Goal: Information Seeking & Learning: Learn about a topic

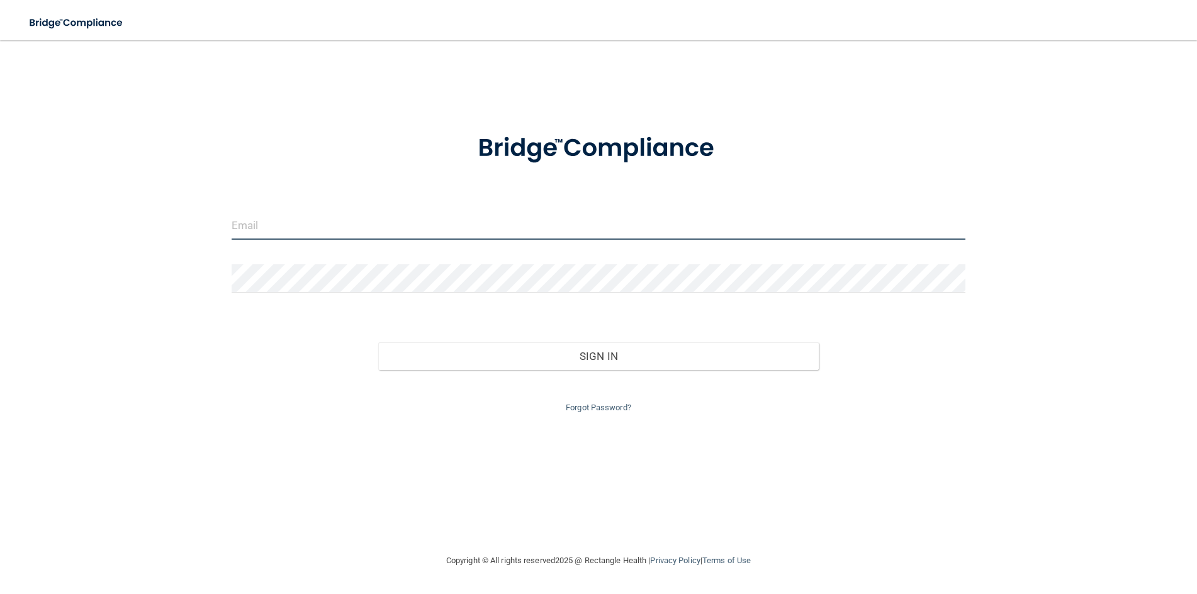
click at [267, 222] on input "email" at bounding box center [599, 225] width 734 height 28
type input "[EMAIL_ADDRESS][DOMAIN_NAME]"
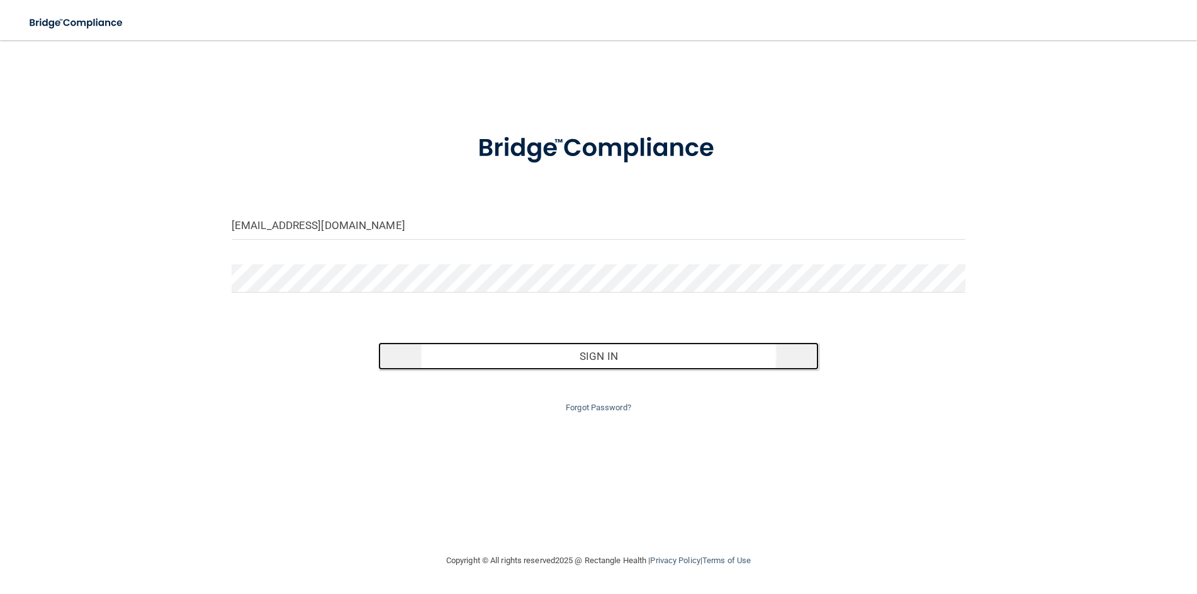
click at [563, 358] on button "Sign In" at bounding box center [598, 356] width 441 height 28
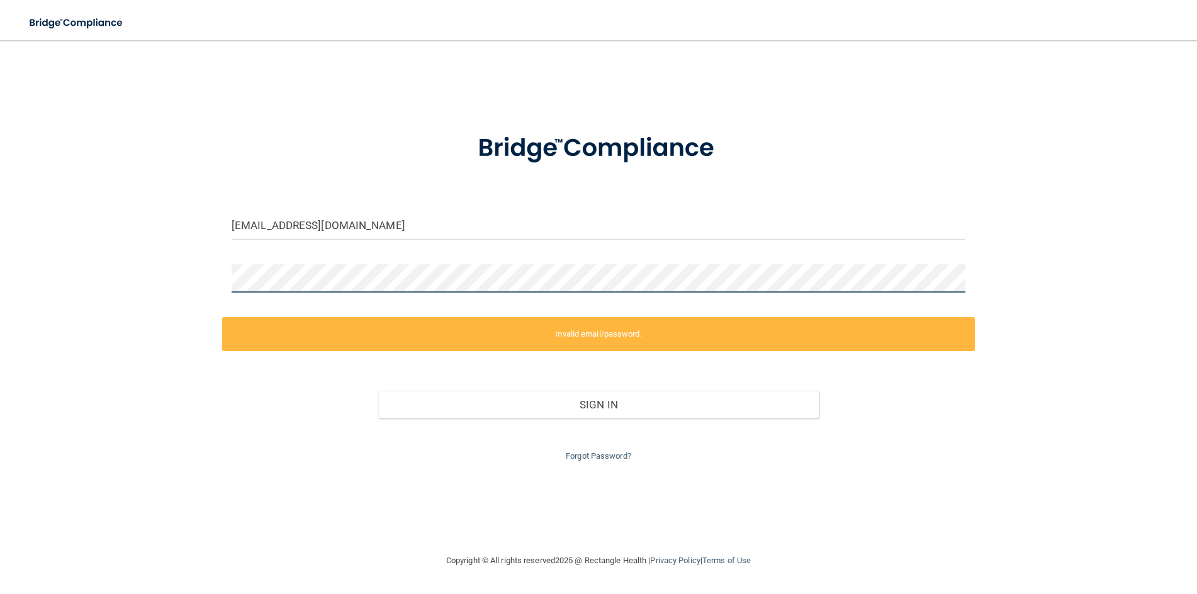
click at [184, 273] on div "bianca_ga@yahoo.com Invalid email/password. You don't have permission to access…" at bounding box center [598, 297] width 1147 height 488
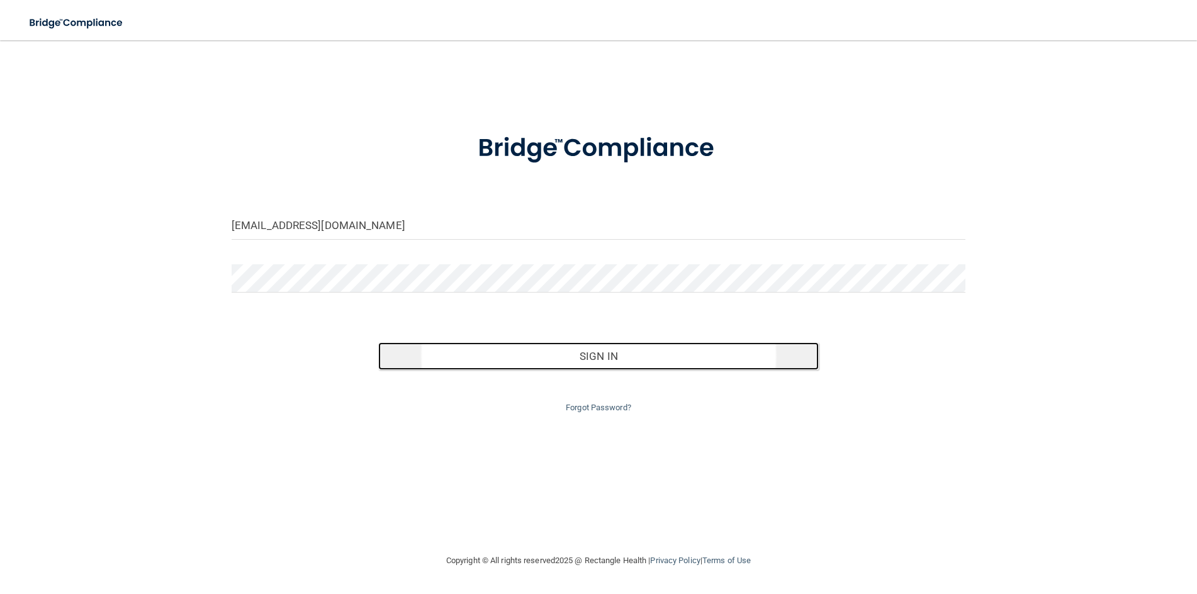
click at [609, 360] on button "Sign In" at bounding box center [598, 356] width 441 height 28
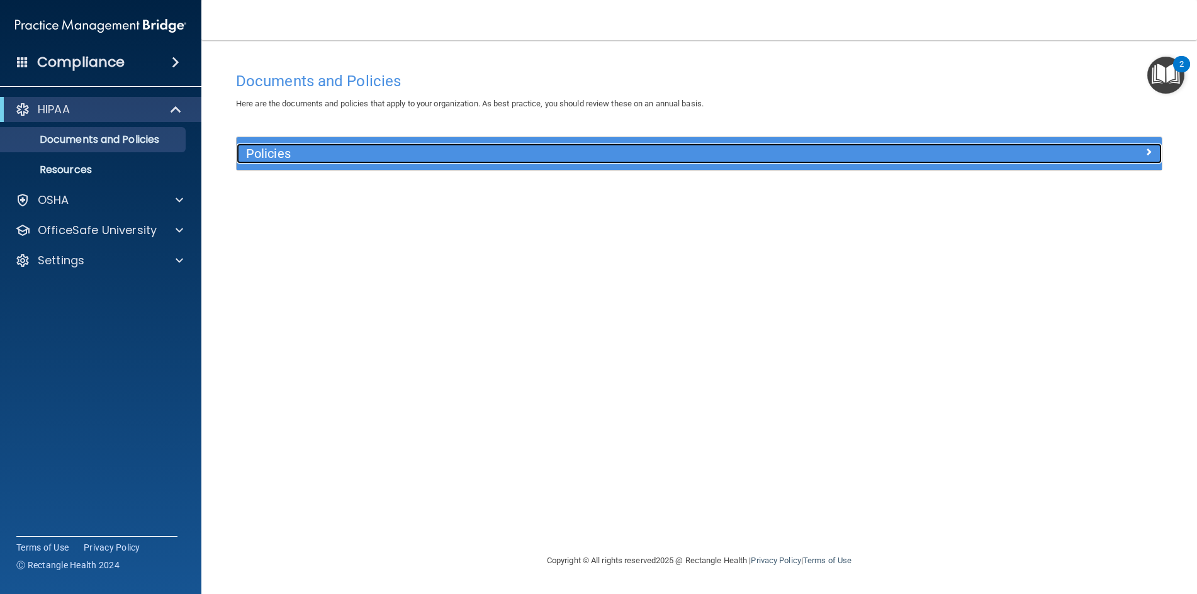
click at [537, 150] on h5 "Policies" at bounding box center [583, 154] width 675 height 14
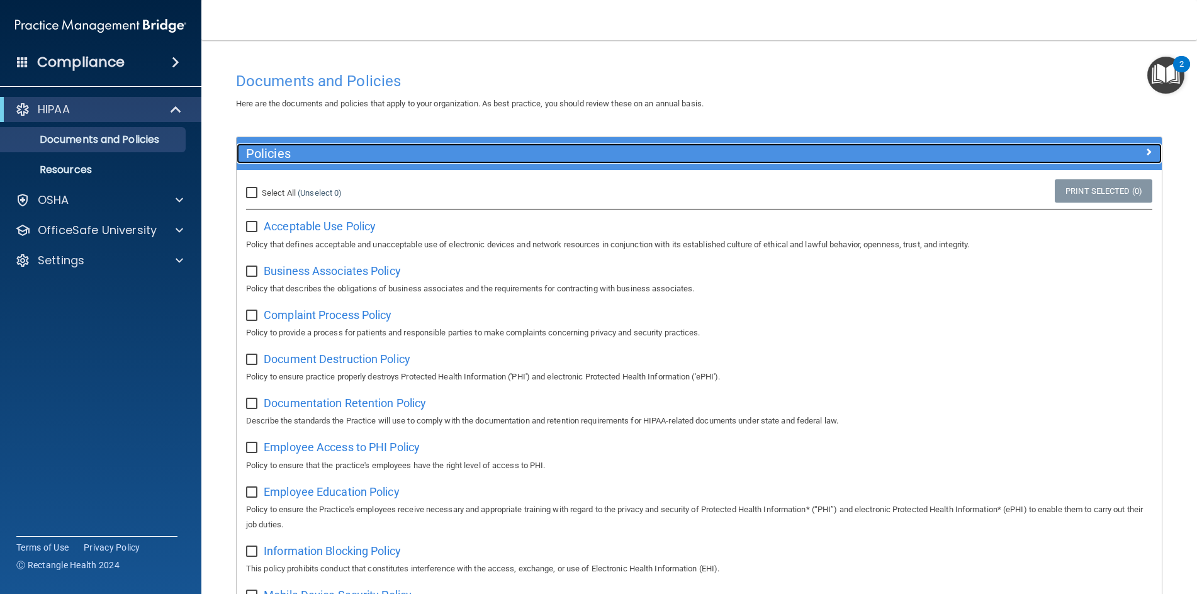
click at [965, 157] on div at bounding box center [1047, 150] width 232 height 15
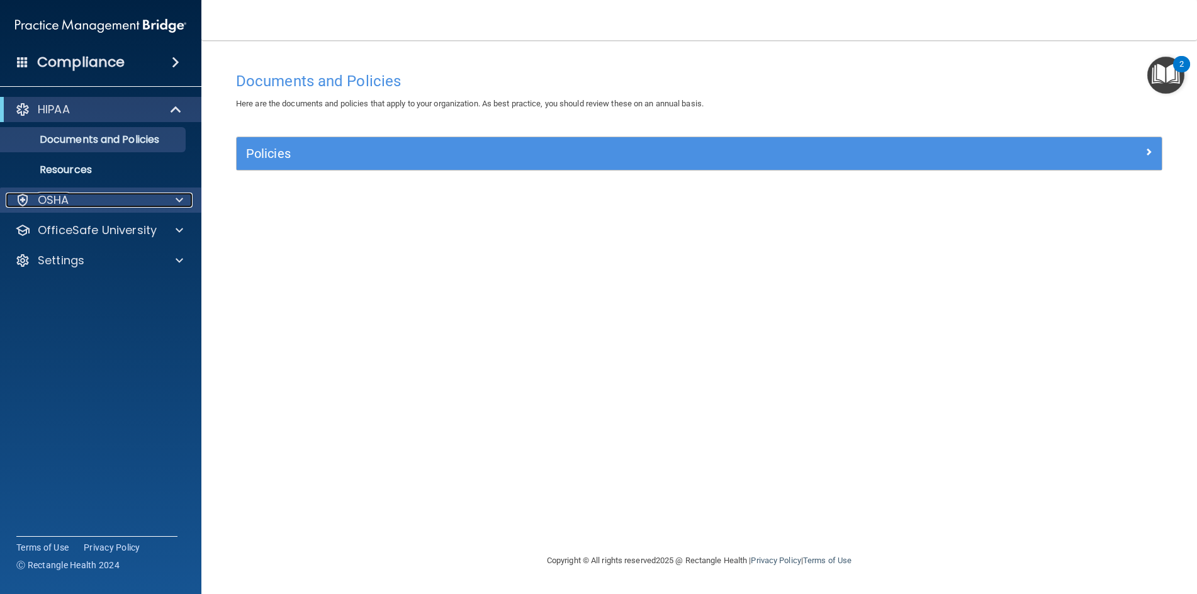
click at [173, 204] on div at bounding box center [177, 200] width 31 height 15
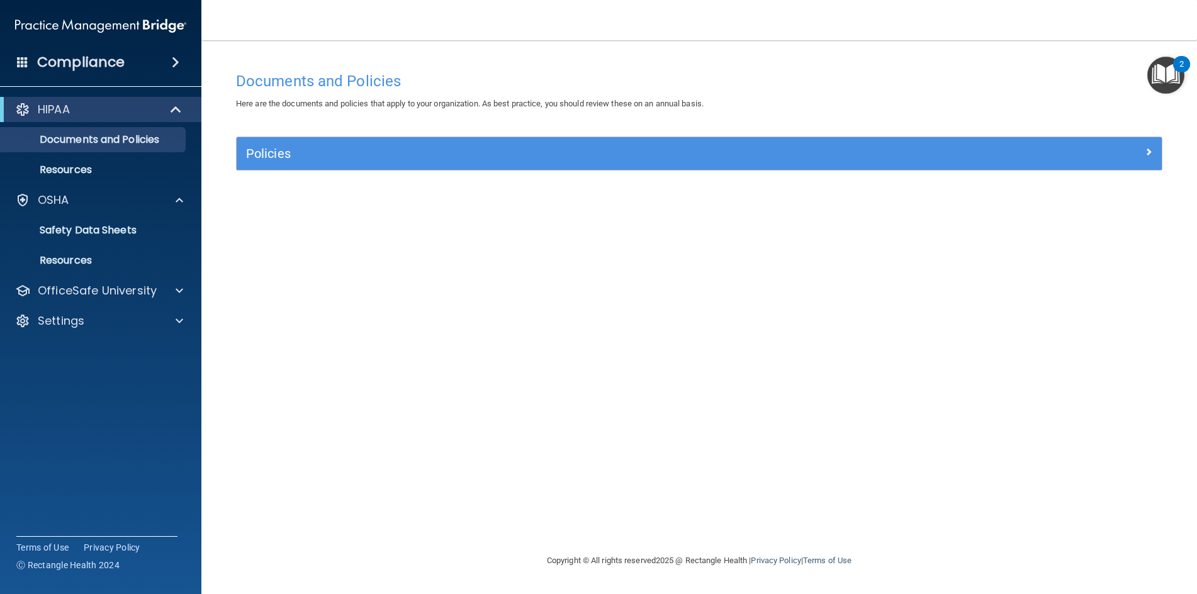
click at [177, 64] on span at bounding box center [176, 62] width 8 height 15
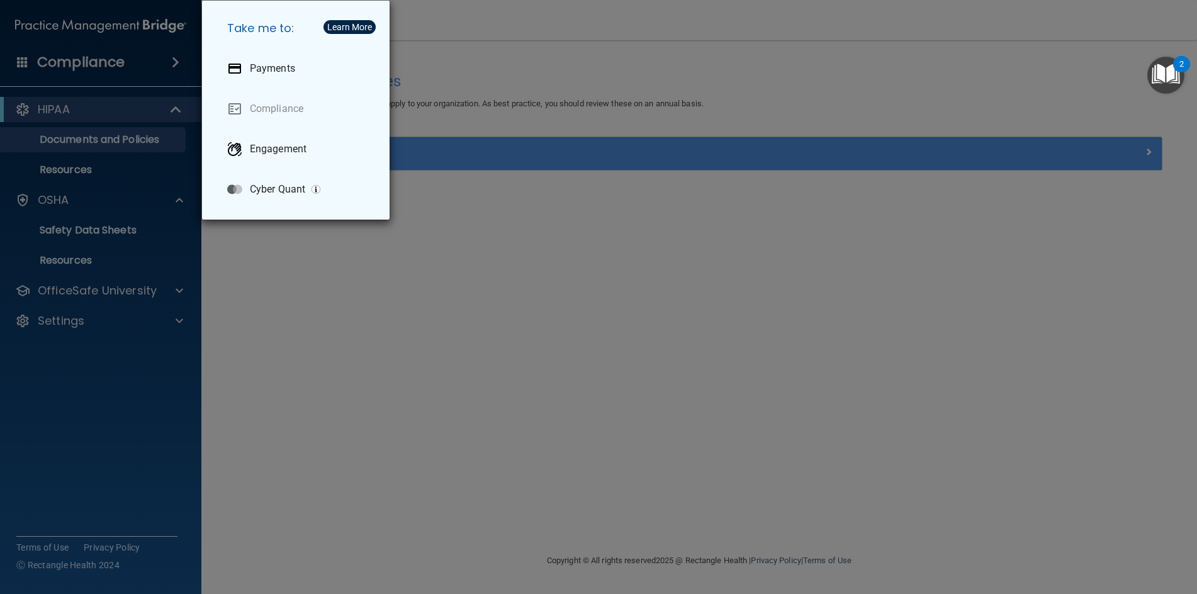
click at [149, 163] on div "Take me to: Payments Compliance Engagement Cyber Quant" at bounding box center [598, 297] width 1197 height 594
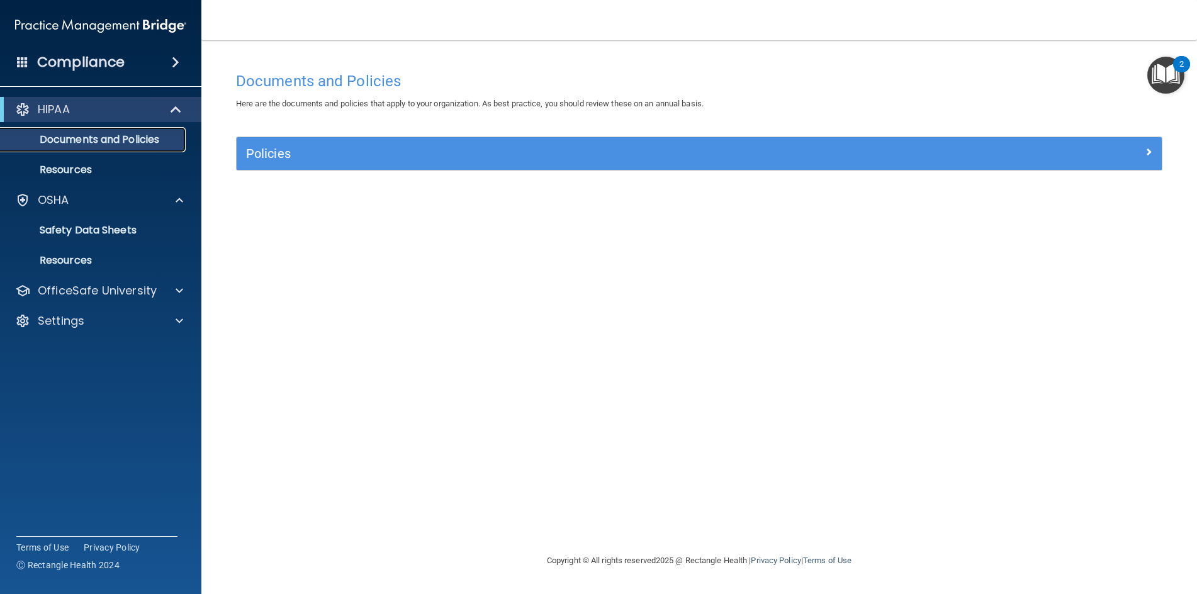
click at [140, 138] on p "Documents and Policies" at bounding box center [94, 139] width 172 height 13
click at [140, 201] on div "OSHA" at bounding box center [84, 200] width 156 height 15
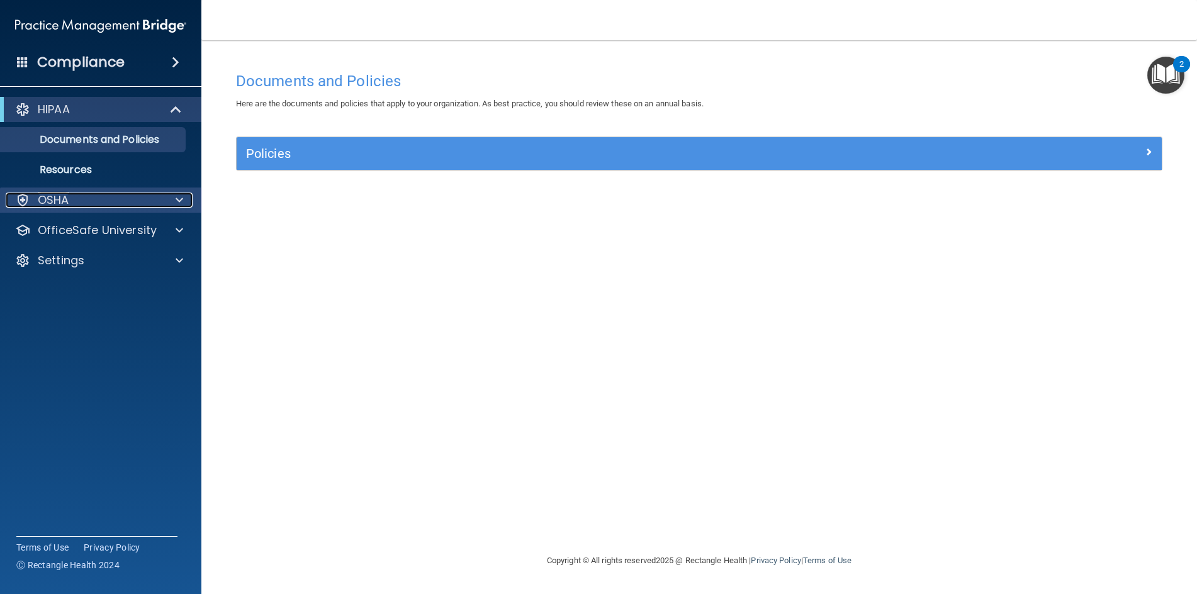
click at [140, 201] on div "OSHA" at bounding box center [84, 200] width 156 height 15
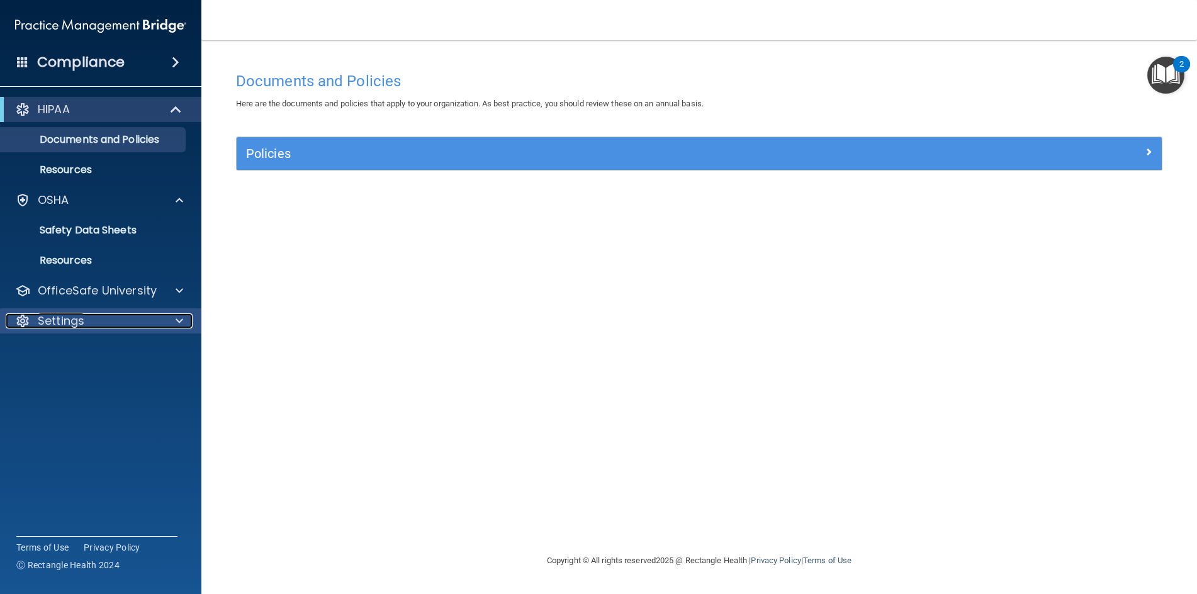
click at [160, 320] on div "Settings" at bounding box center [84, 320] width 156 height 15
click at [157, 337] on ul "My Account My Users Services Sign Out" at bounding box center [101, 364] width 228 height 60
click at [154, 348] on p "My Account" at bounding box center [94, 351] width 172 height 13
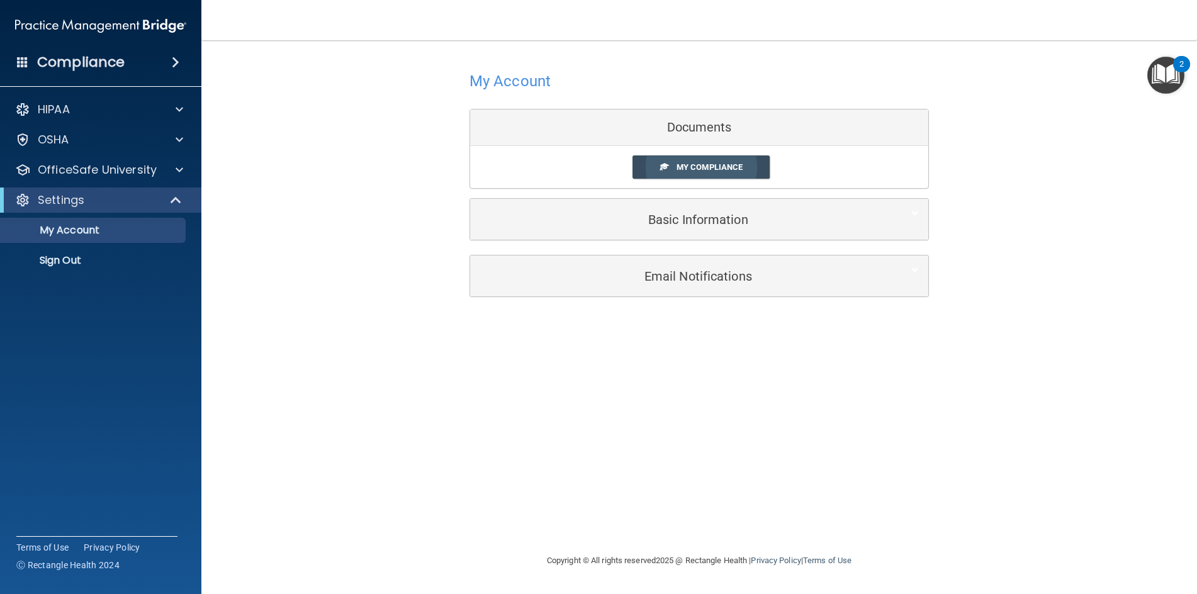
click at [736, 168] on span "My Compliance" at bounding box center [710, 166] width 66 height 9
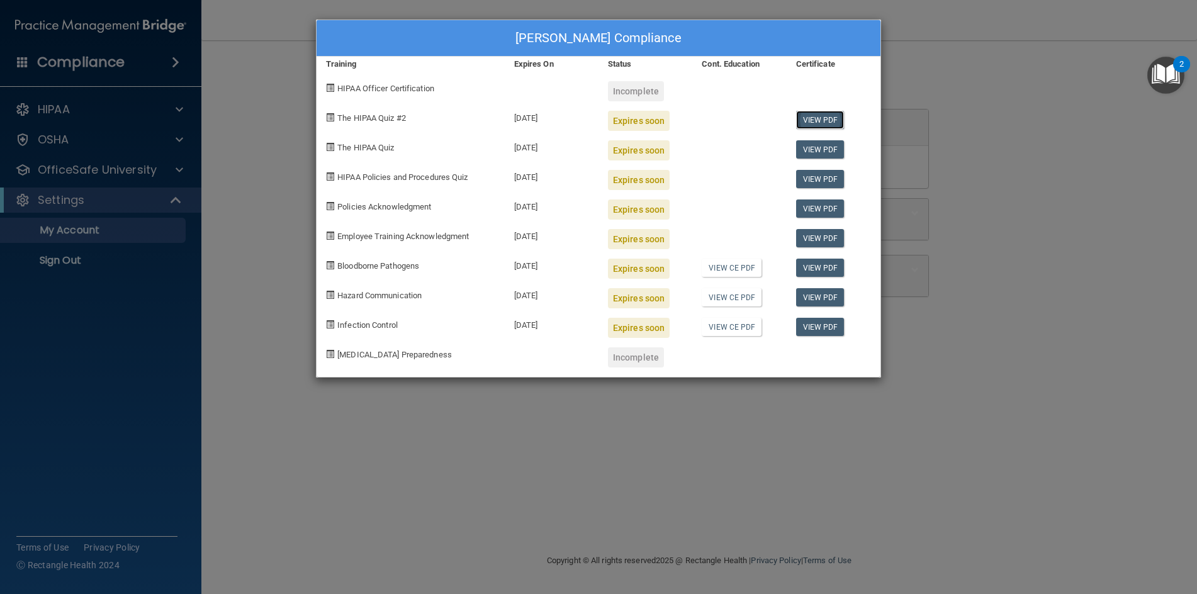
click at [826, 123] on link "View PDF" at bounding box center [820, 120] width 48 height 18
click at [410, 89] on span "HIPAA Officer Certification" at bounding box center [385, 88] width 97 height 9
click at [998, 383] on div "Bianca Gonzalez's Compliance Training Expires On Status Cont. Education Certifi…" at bounding box center [598, 297] width 1197 height 594
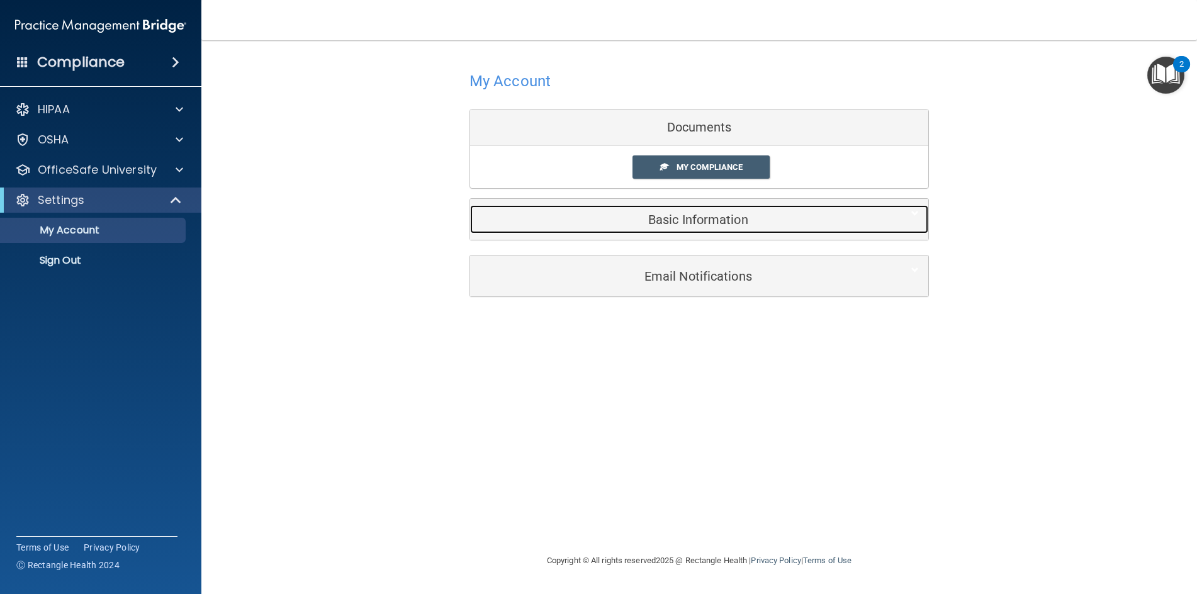
click at [707, 217] on h5 "Basic Information" at bounding box center [680, 220] width 401 height 14
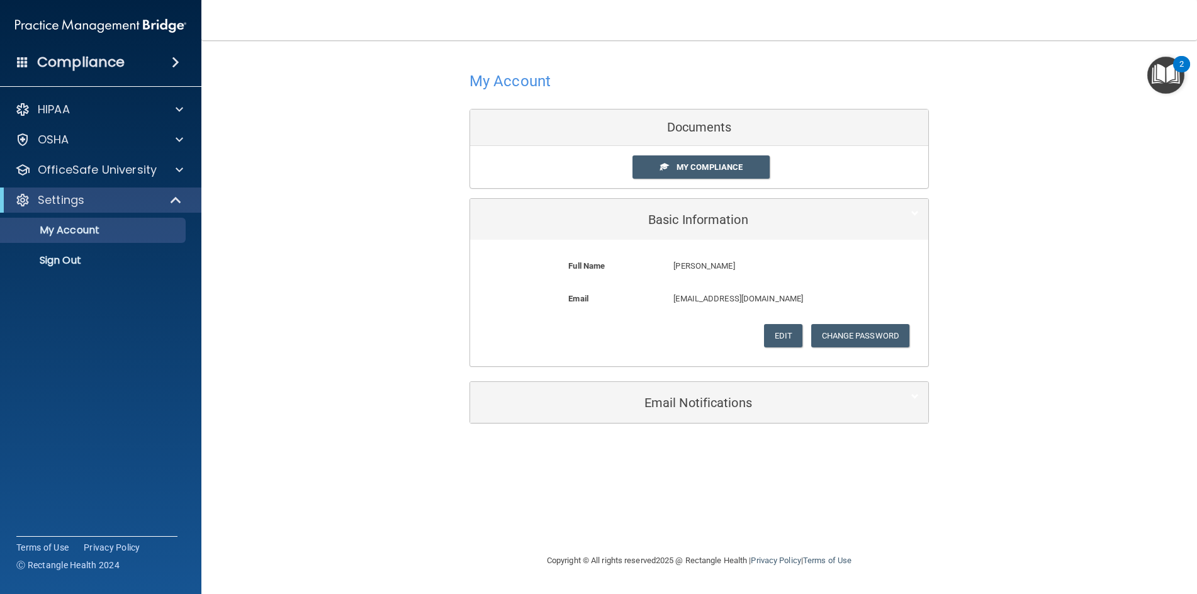
click at [999, 244] on div "My Account Documents My Compliance My Compliance My BAA Basic Information Full …" at bounding box center [699, 245] width 945 height 385
click at [656, 483] on div "My Account Documents My Compliance My Compliance My BAA Basic Information Full …" at bounding box center [699, 297] width 945 height 488
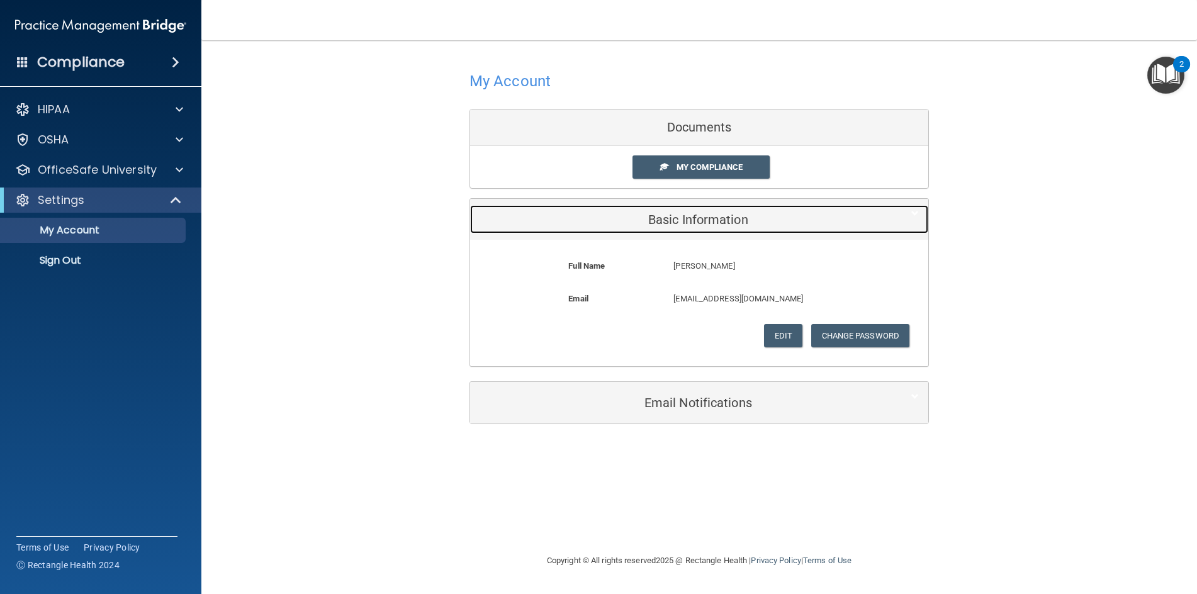
click at [730, 210] on div "Basic Information" at bounding box center [680, 219] width 420 height 28
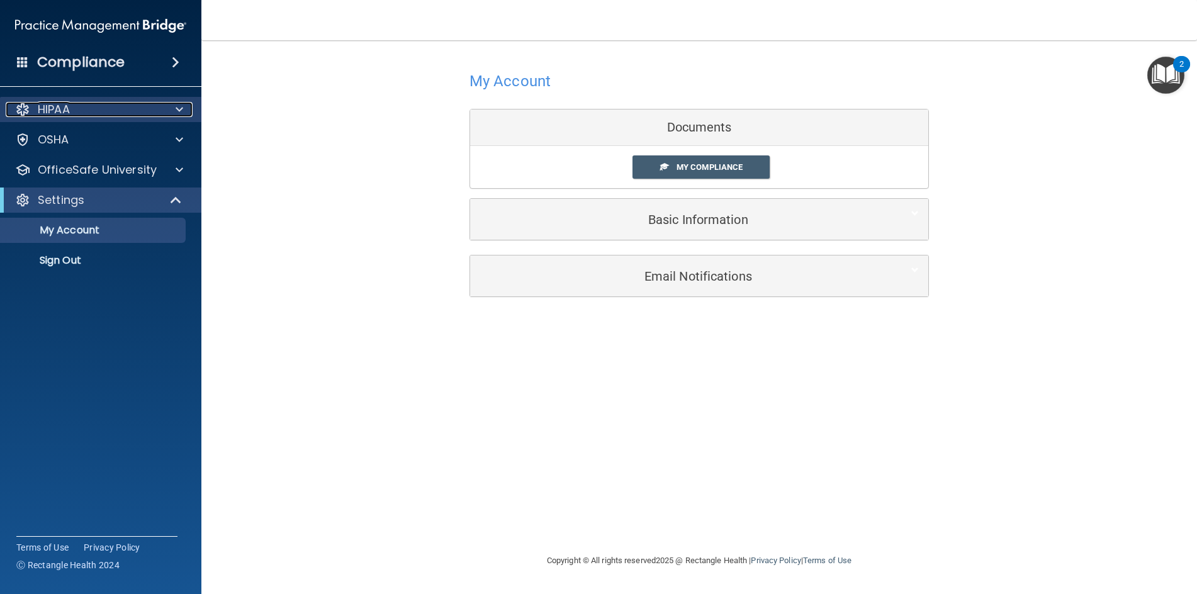
click at [179, 110] on span at bounding box center [180, 109] width 8 height 15
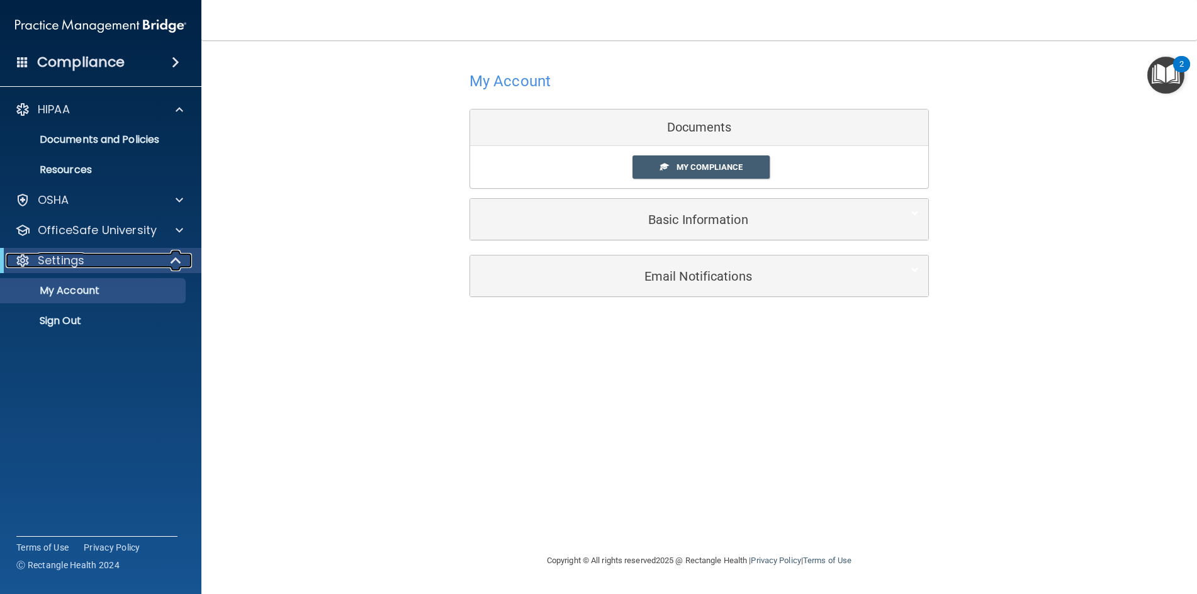
click at [177, 262] on span at bounding box center [177, 260] width 11 height 15
click at [177, 262] on span at bounding box center [179, 260] width 8 height 15
click at [23, 59] on span at bounding box center [22, 61] width 11 height 11
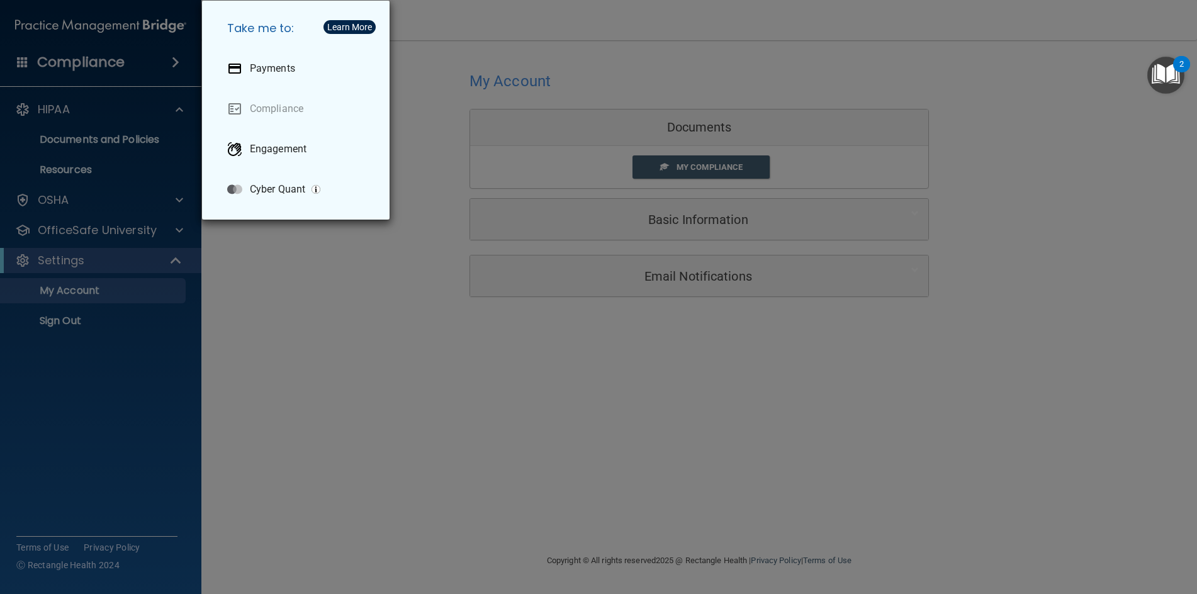
click at [23, 59] on div "Take me to: Payments Compliance Engagement Cyber Quant" at bounding box center [598, 297] width 1197 height 594
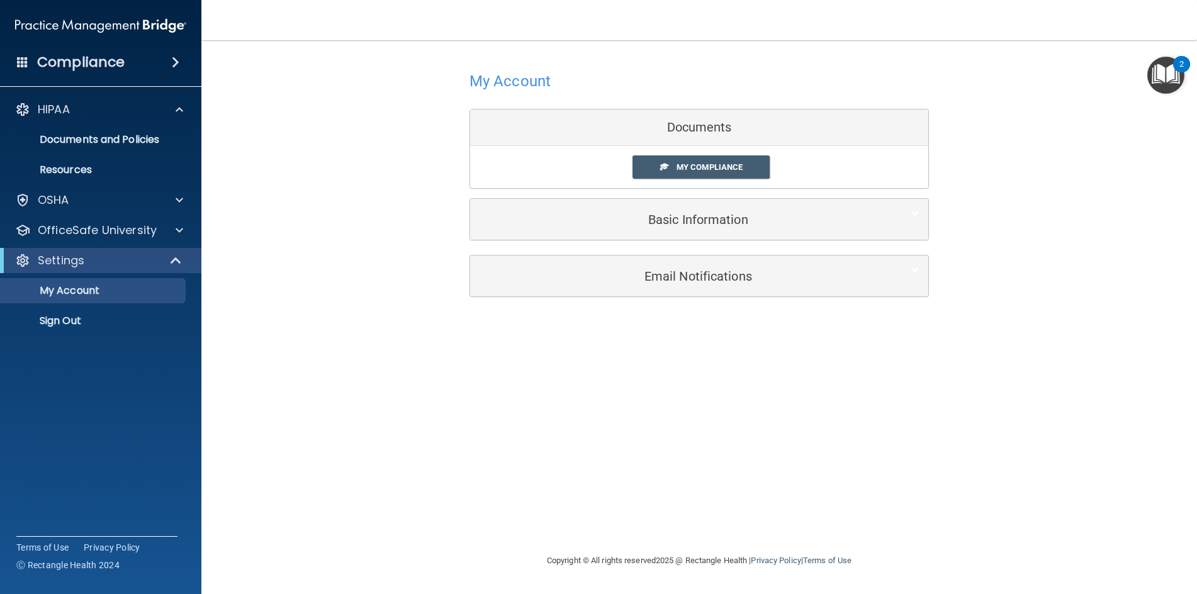
click at [1183, 66] on div "2" at bounding box center [1181, 72] width 4 height 16
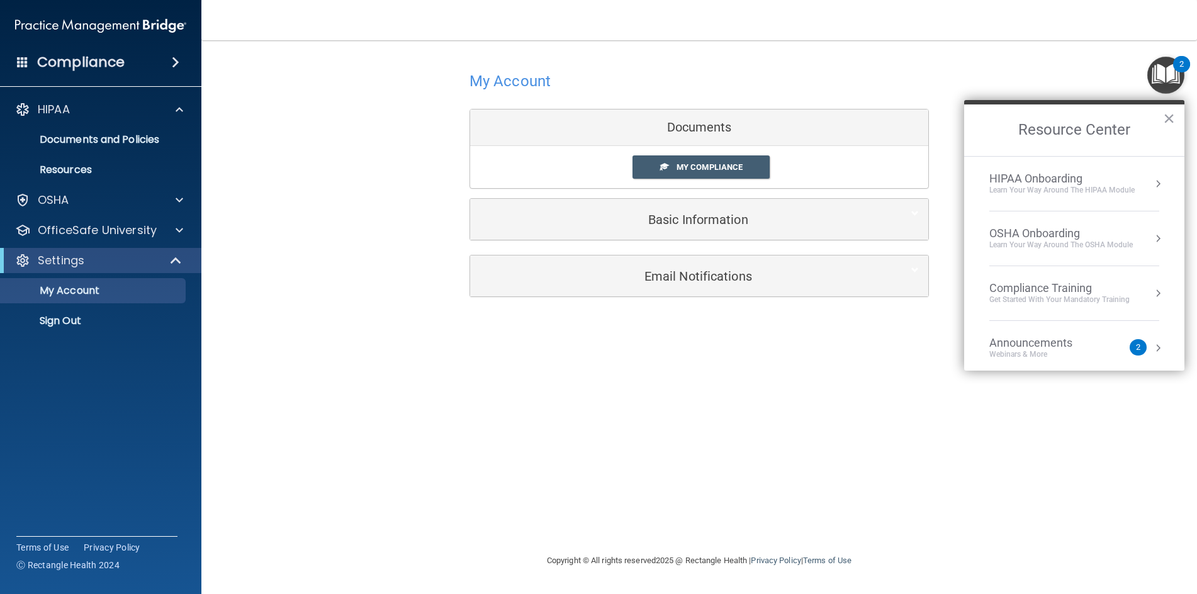
click at [1050, 346] on div "Announcements" at bounding box center [1043, 343] width 108 height 14
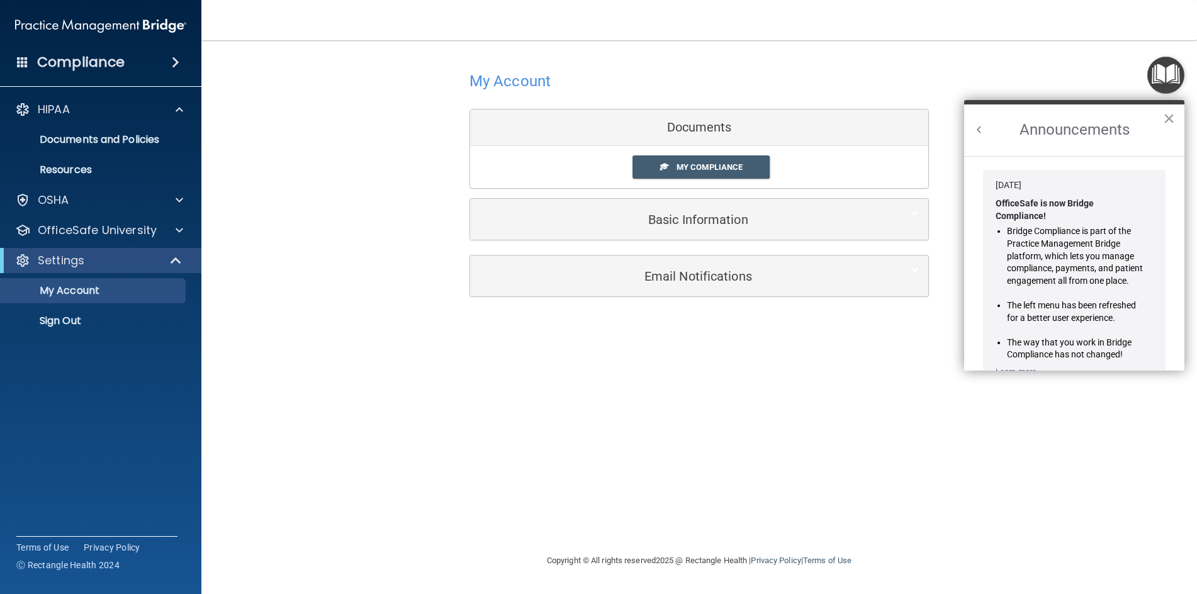
click at [1163, 114] on button "×" at bounding box center [1169, 118] width 12 height 20
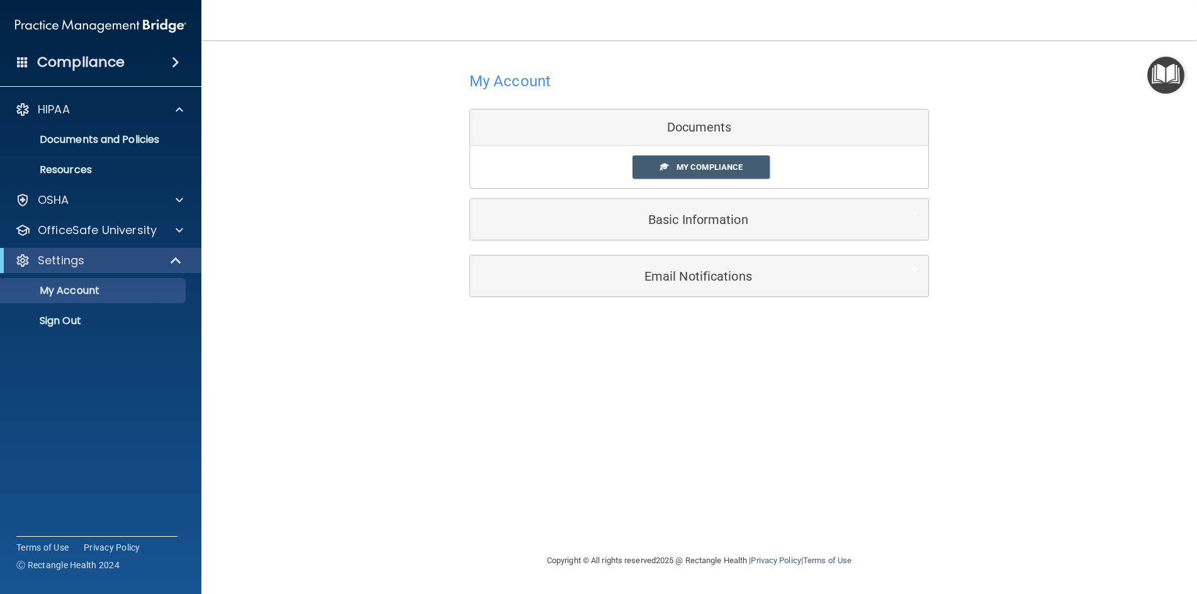
click at [1166, 77] on img "Open Resource Center" at bounding box center [1165, 75] width 37 height 37
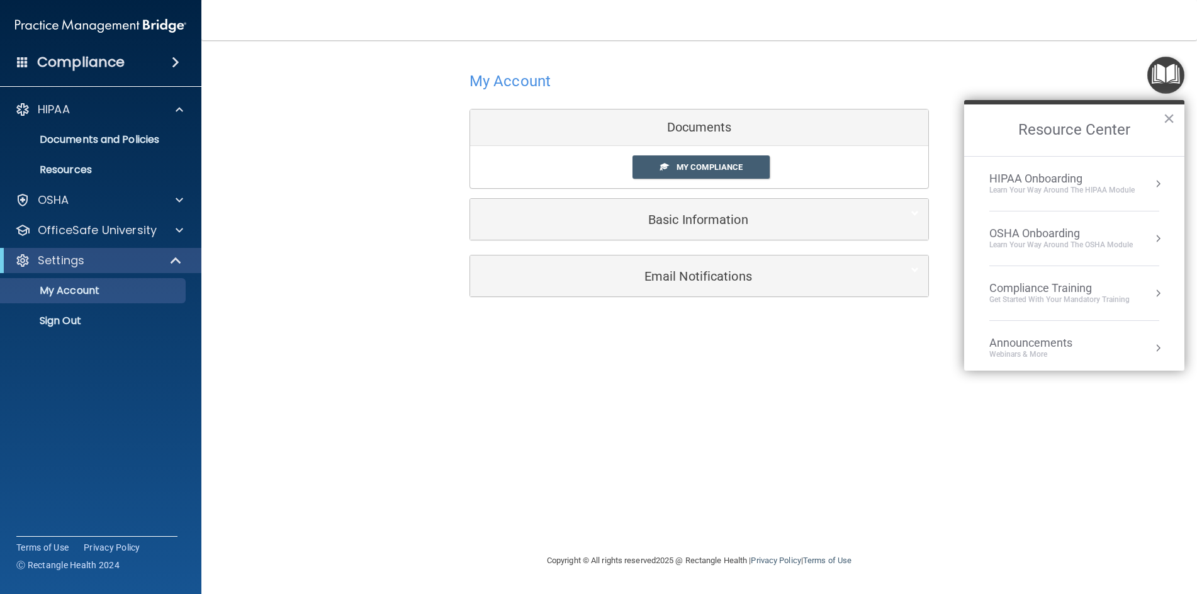
click at [1108, 183] on div "HIPAA Onboarding" at bounding box center [1061, 179] width 145 height 14
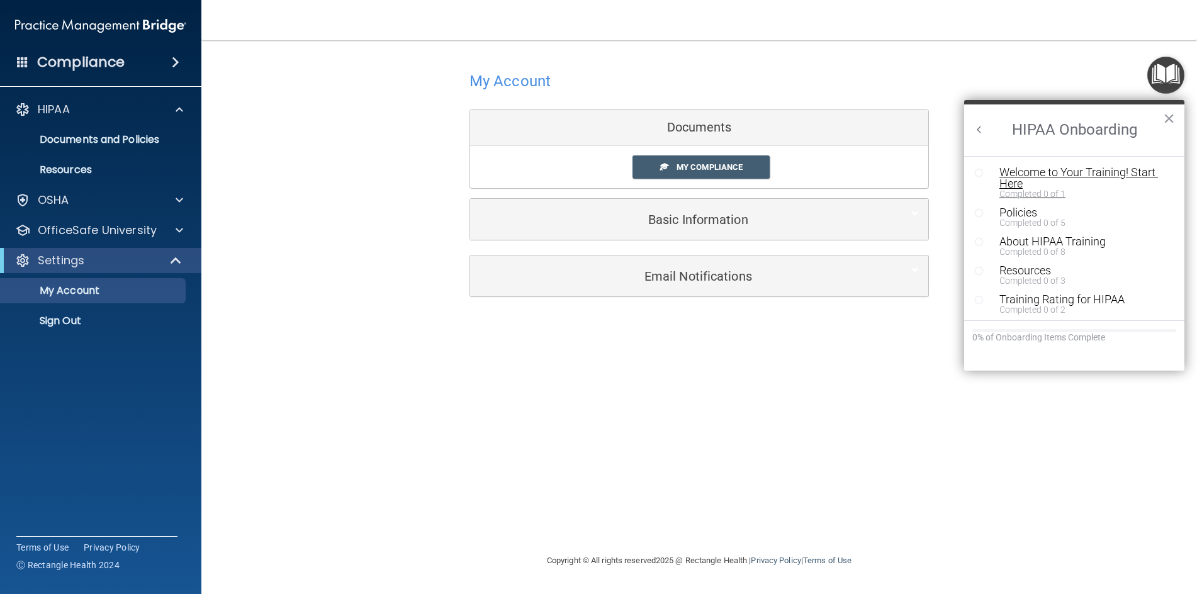
click at [1125, 169] on div "Welcome to Your Training! Start Here" at bounding box center [1078, 178] width 159 height 23
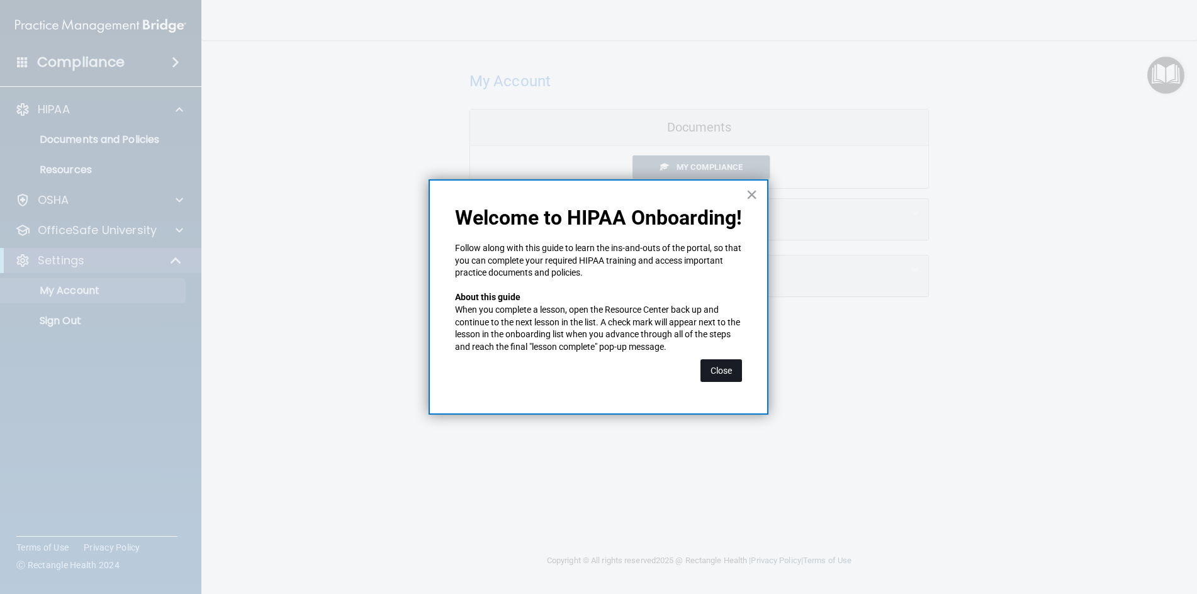
click at [727, 373] on button "Close" at bounding box center [721, 370] width 42 height 23
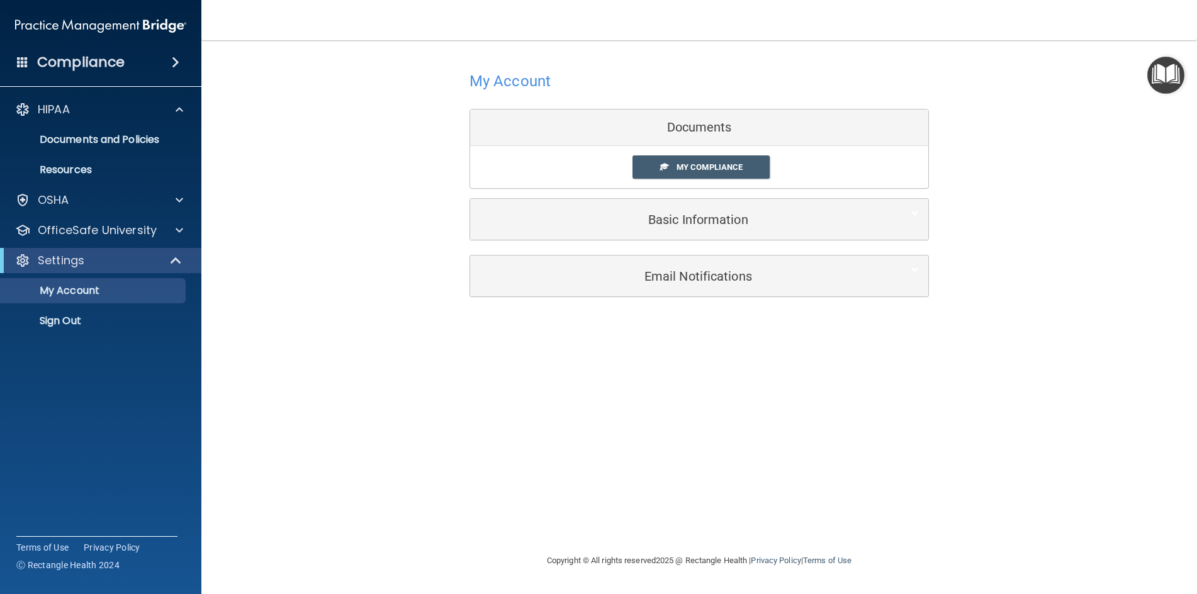
click at [727, 373] on div "My Account Documents My Compliance My Compliance My BAA Basic Information Full …" at bounding box center [699, 297] width 945 height 488
click at [1164, 71] on img "Open Resource Center" at bounding box center [1165, 75] width 37 height 37
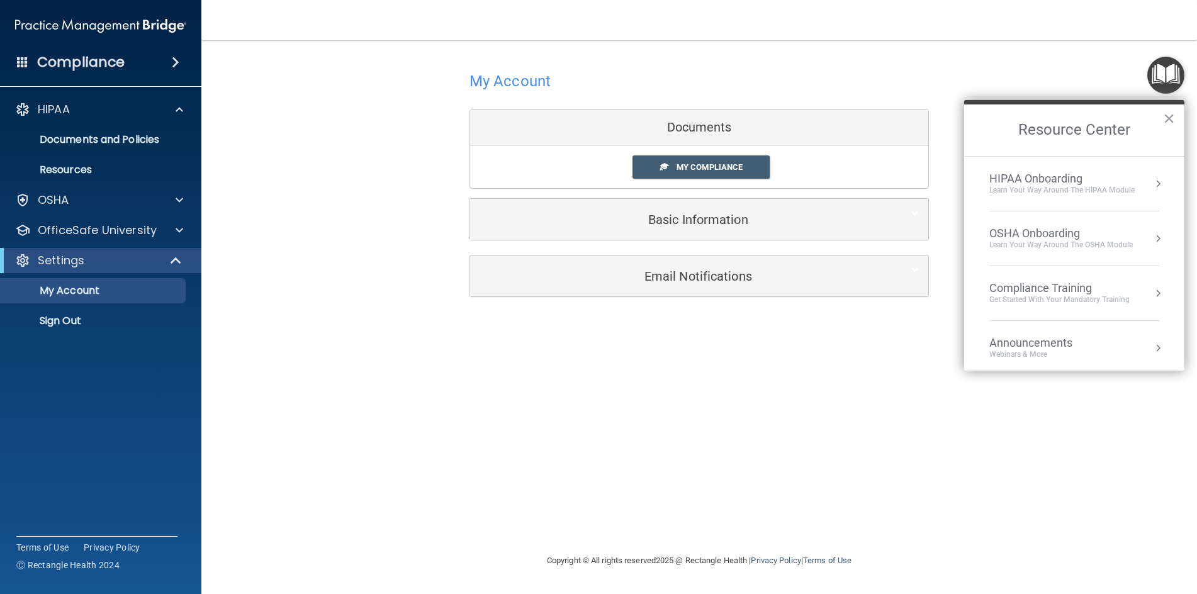
click at [1044, 186] on div "Learn Your Way around the HIPAA module" at bounding box center [1061, 190] width 145 height 11
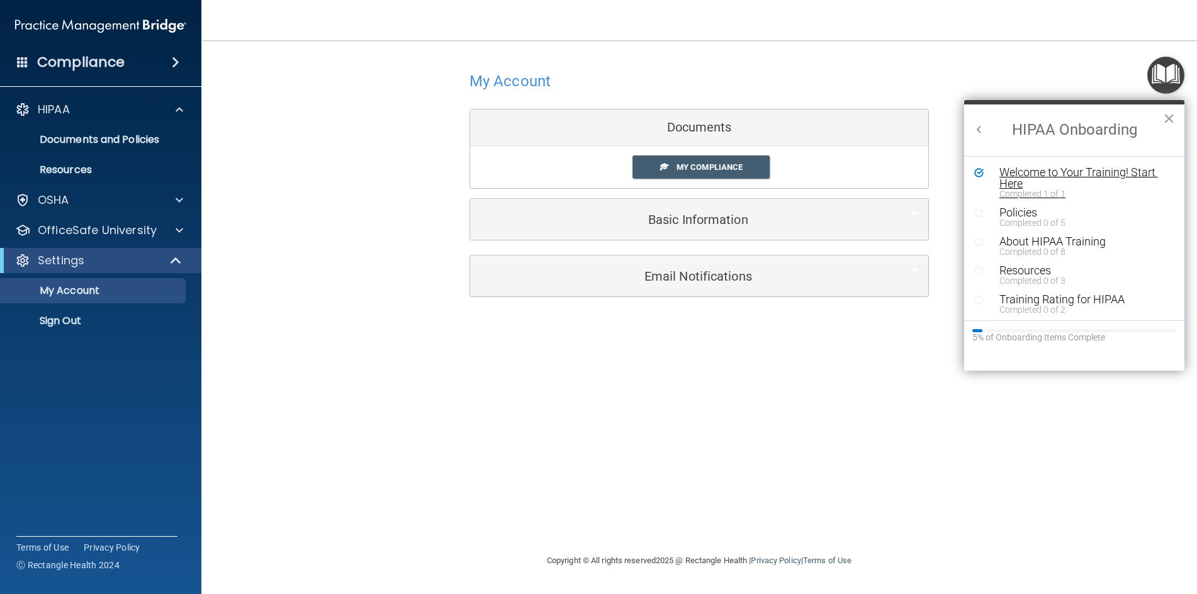
click at [1020, 178] on div "Welcome to Your Training! Start Here" at bounding box center [1078, 178] width 159 height 23
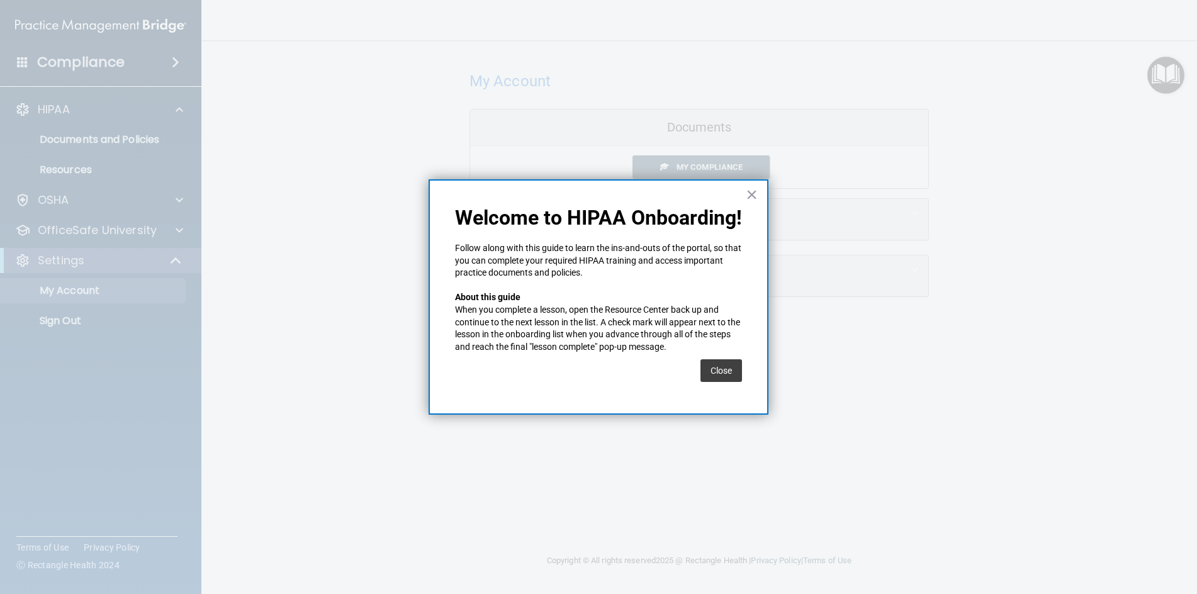
click at [578, 327] on p "When you complete a lesson, open the Resource Center back up and continue to th…" at bounding box center [598, 328] width 287 height 49
click at [716, 368] on button "Close" at bounding box center [721, 370] width 42 height 23
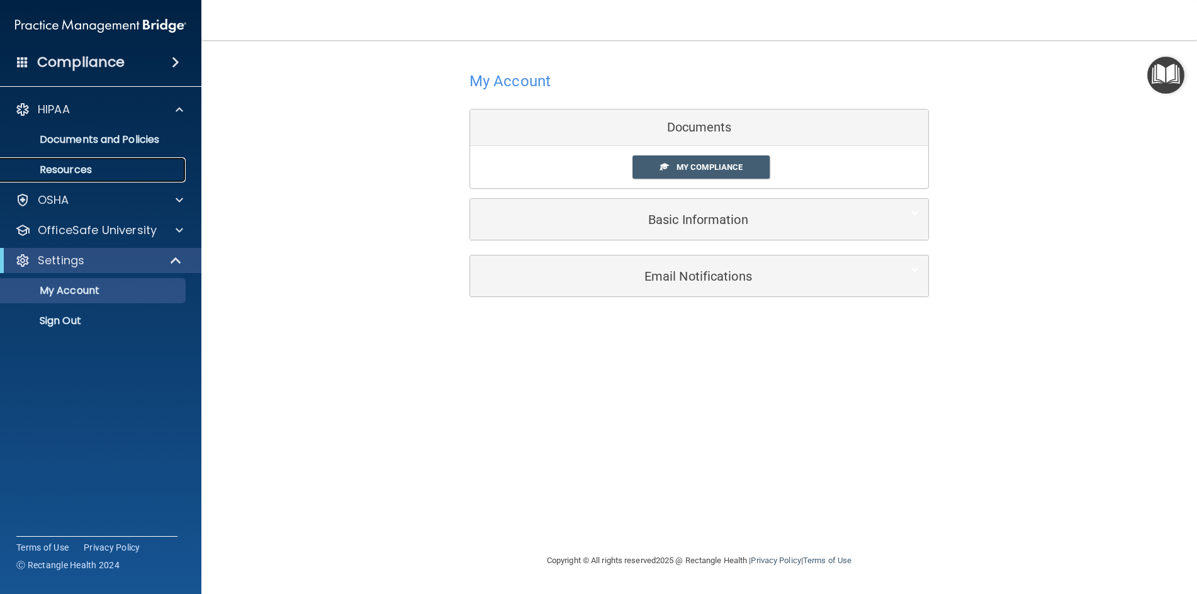
click at [86, 168] on p "Resources" at bounding box center [94, 170] width 172 height 13
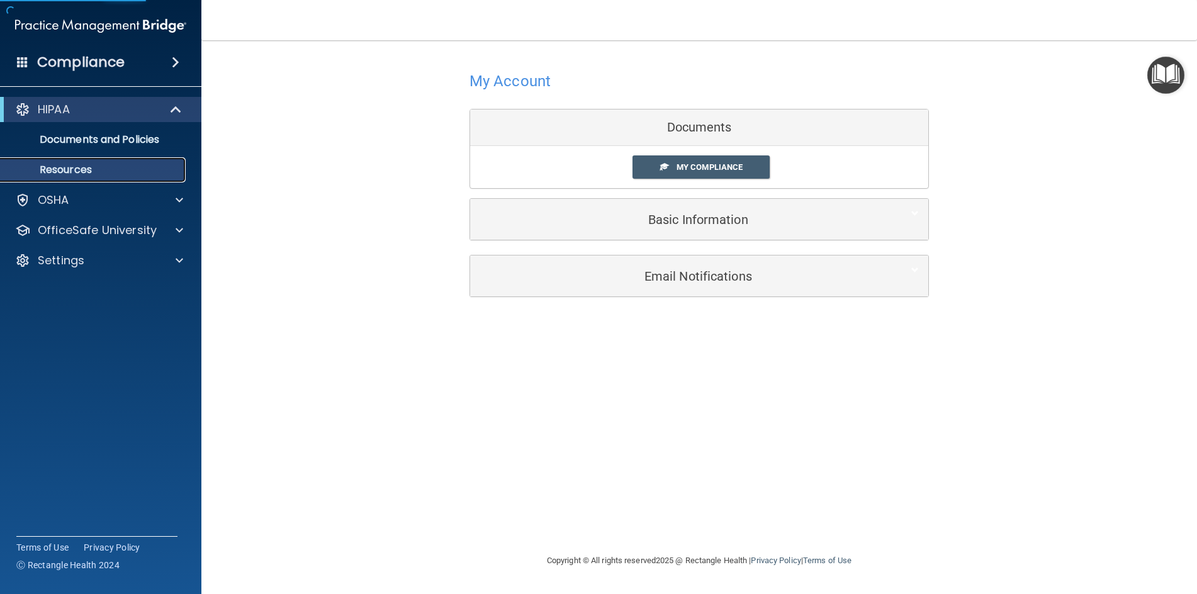
click at [86, 168] on p "Resources" at bounding box center [94, 170] width 172 height 13
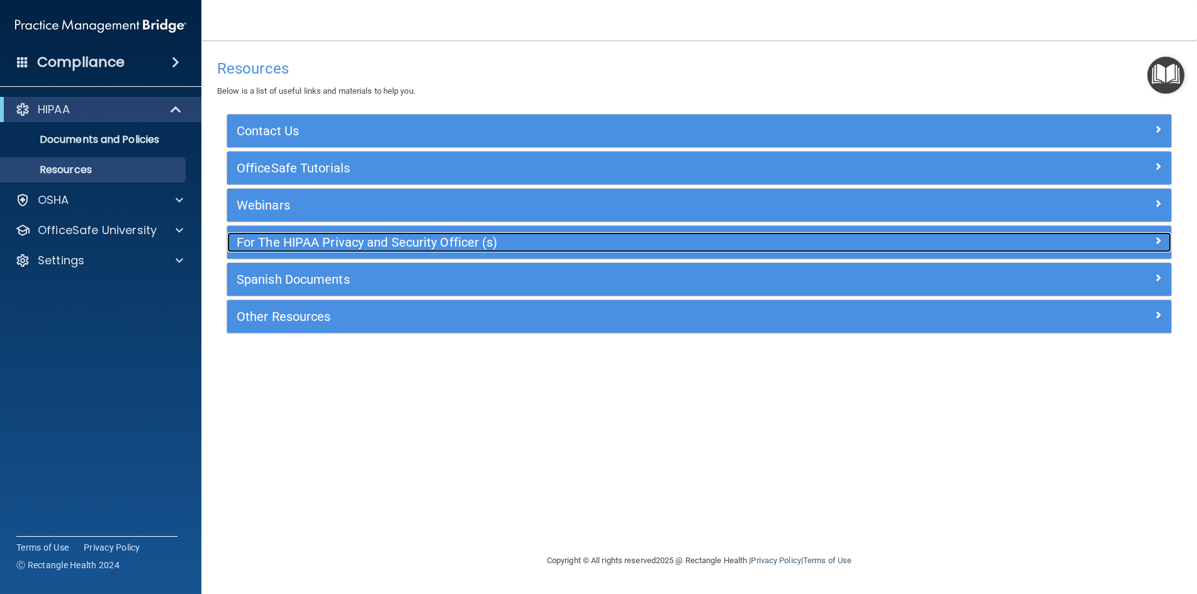
click at [320, 244] on h5 "For The HIPAA Privacy and Security Officer (s)" at bounding box center [581, 242] width 689 height 14
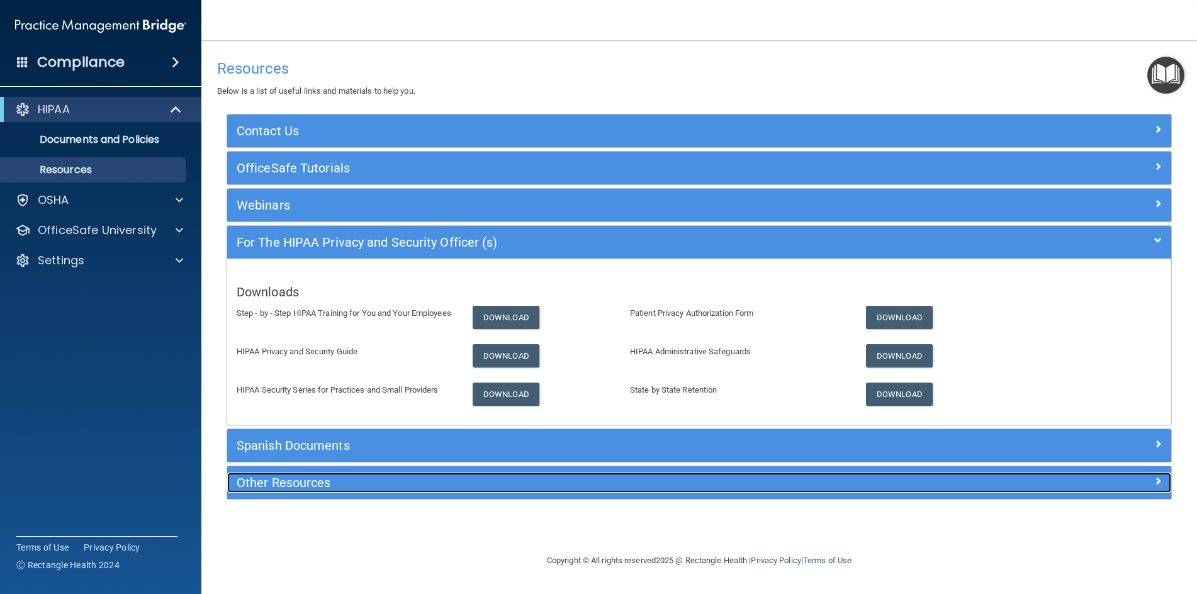
click at [349, 493] on div "Other Resources" at bounding box center [581, 483] width 708 height 20
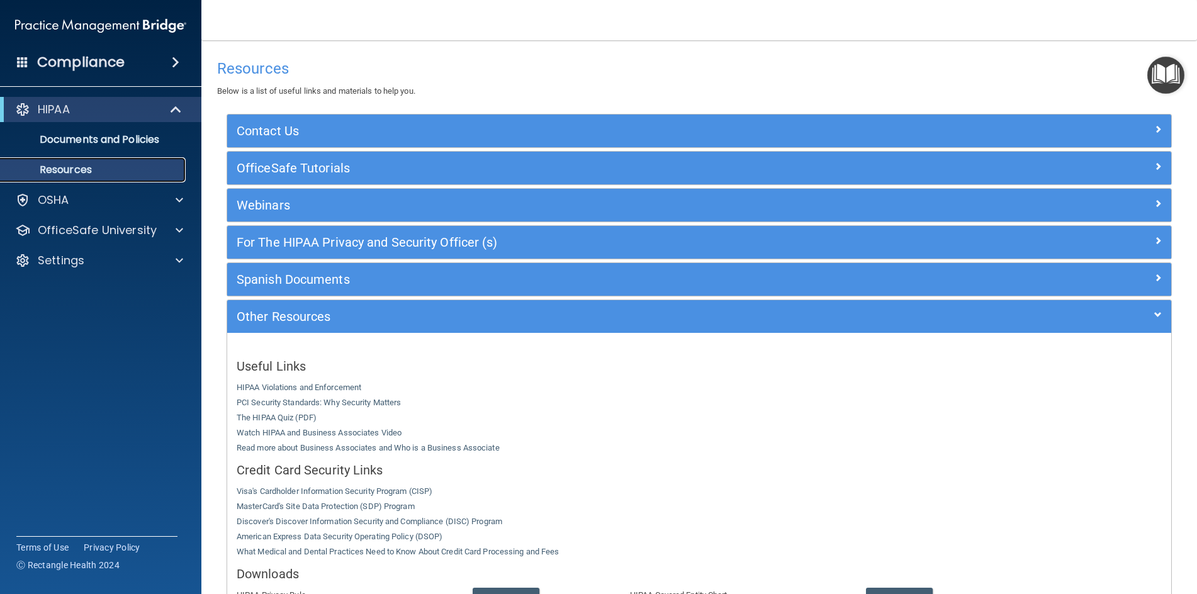
click at [167, 164] on p "Resources" at bounding box center [94, 170] width 172 height 13
click at [1176, 77] on img "Open Resource Center" at bounding box center [1165, 75] width 37 height 37
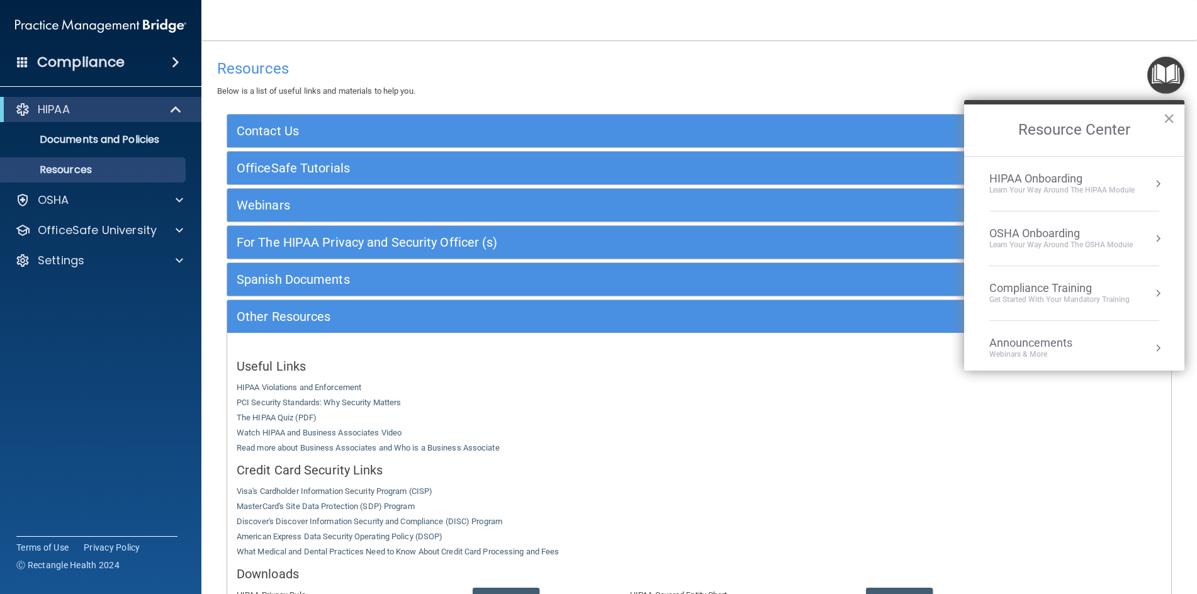
click at [1117, 295] on div "Get Started with your mandatory training" at bounding box center [1059, 300] width 140 height 11
click at [1090, 176] on div "HIPAA Training for Members" at bounding box center [1044, 177] width 140 height 11
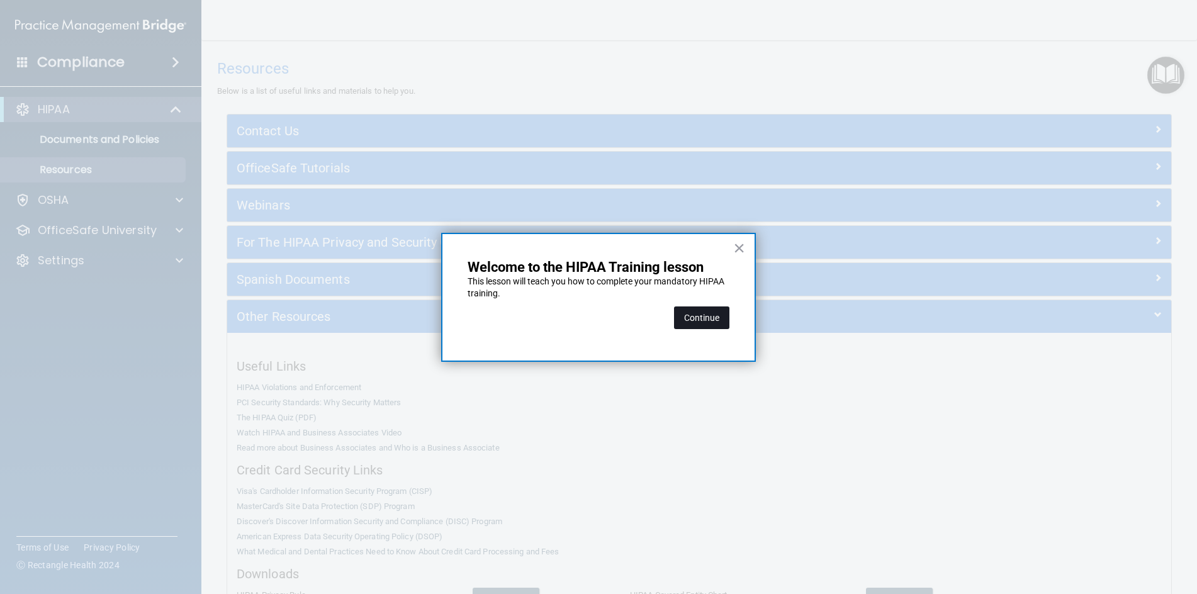
click at [700, 322] on button "Continue" at bounding box center [701, 318] width 55 height 23
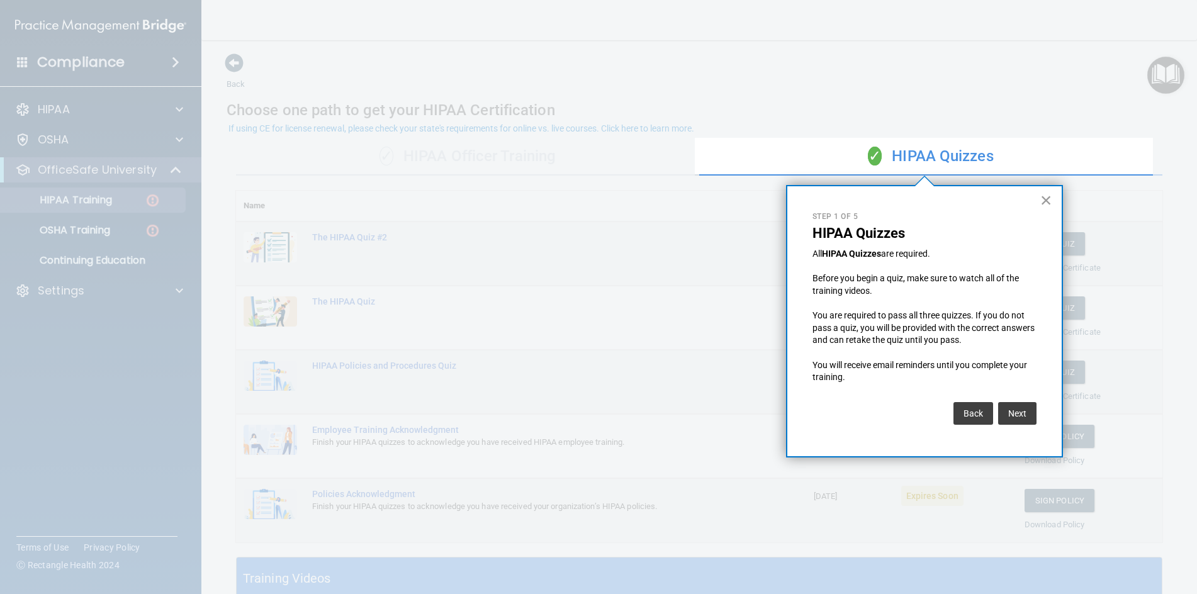
click at [1047, 198] on button "×" at bounding box center [1046, 200] width 12 height 20
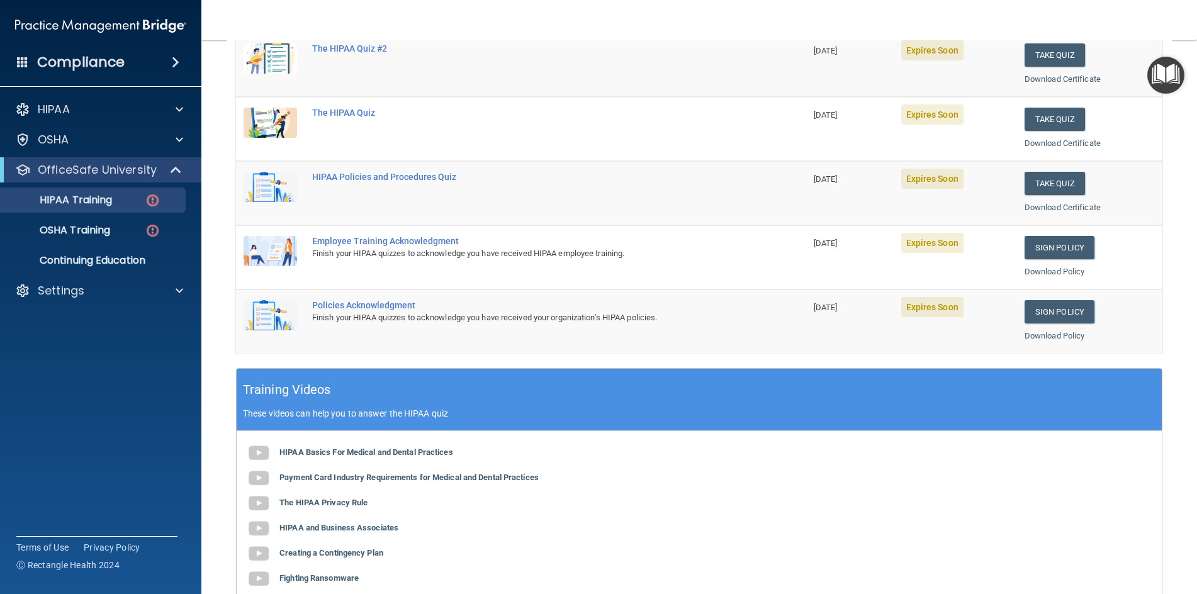
scroll to position [354, 0]
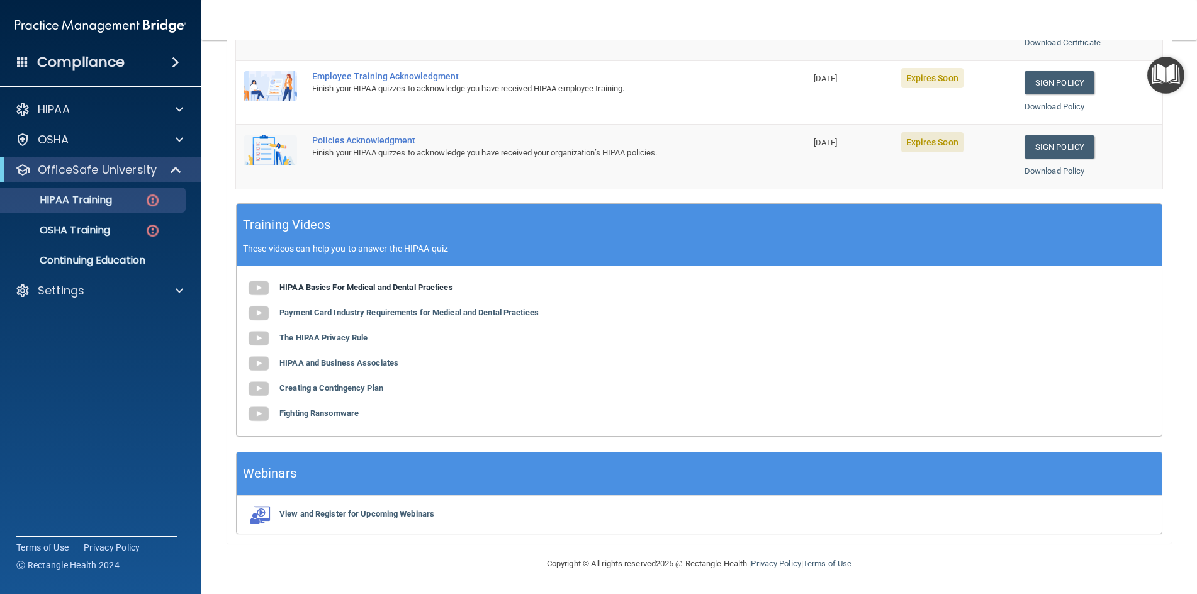
click at [261, 283] on img at bounding box center [258, 288] width 25 height 25
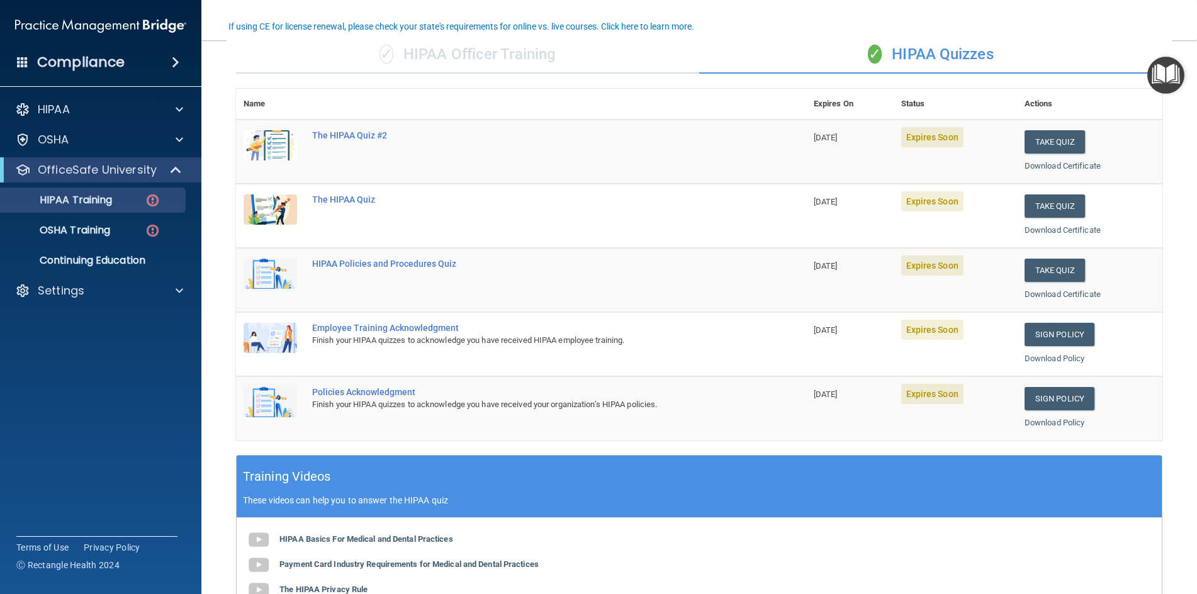
scroll to position [39, 0]
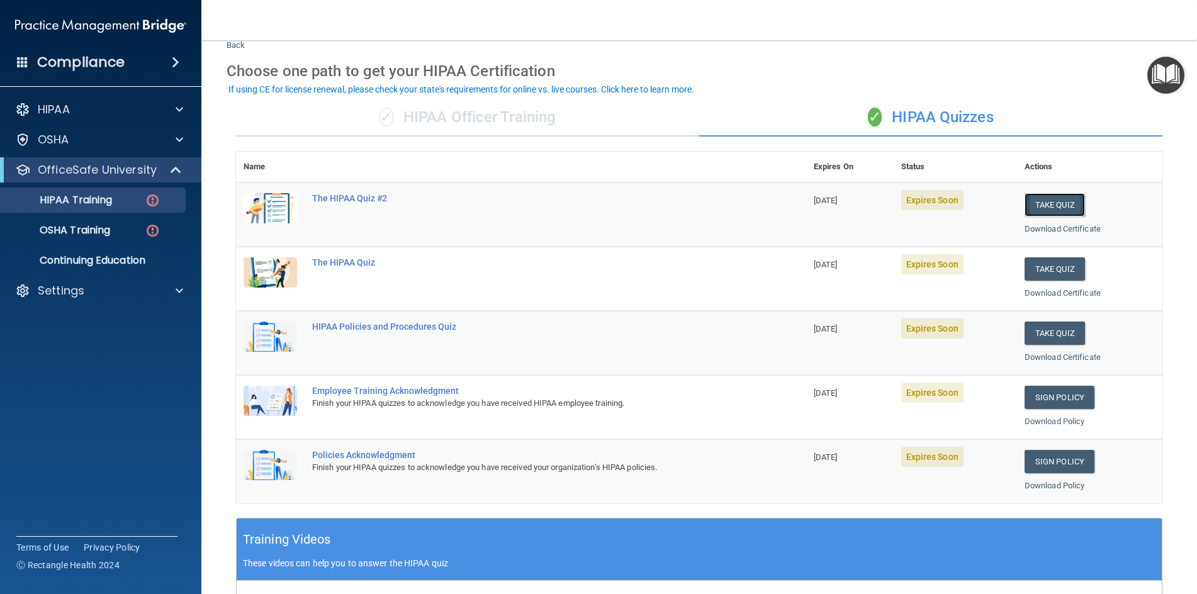
click at [1043, 205] on button "Take Quiz" at bounding box center [1055, 204] width 60 height 23
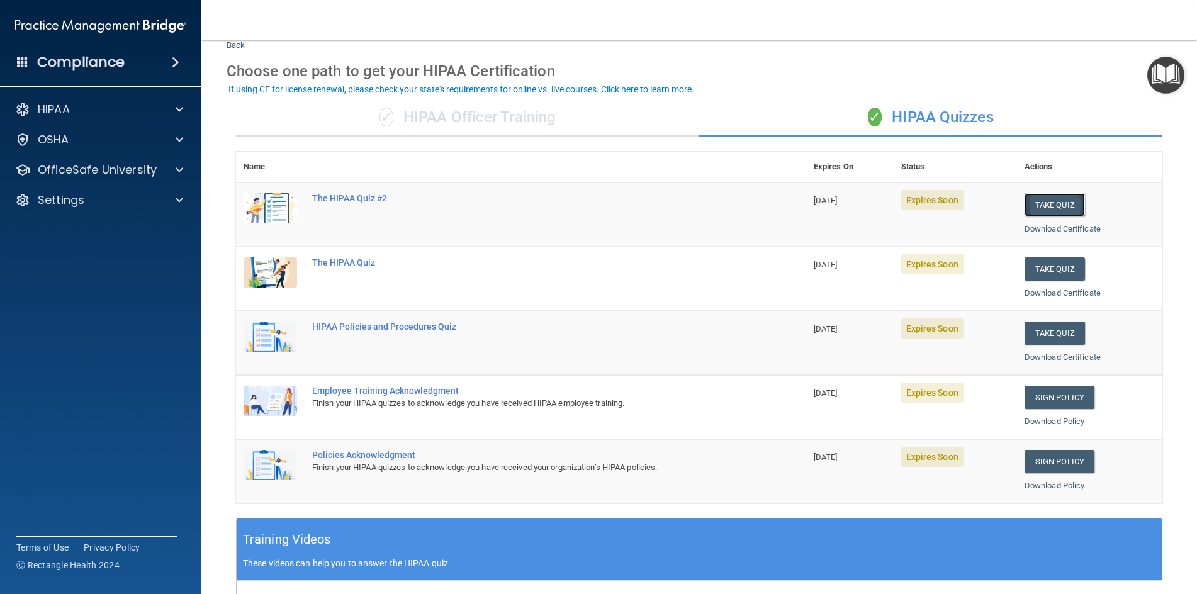
click at [1044, 203] on button "Take Quiz" at bounding box center [1055, 204] width 60 height 23
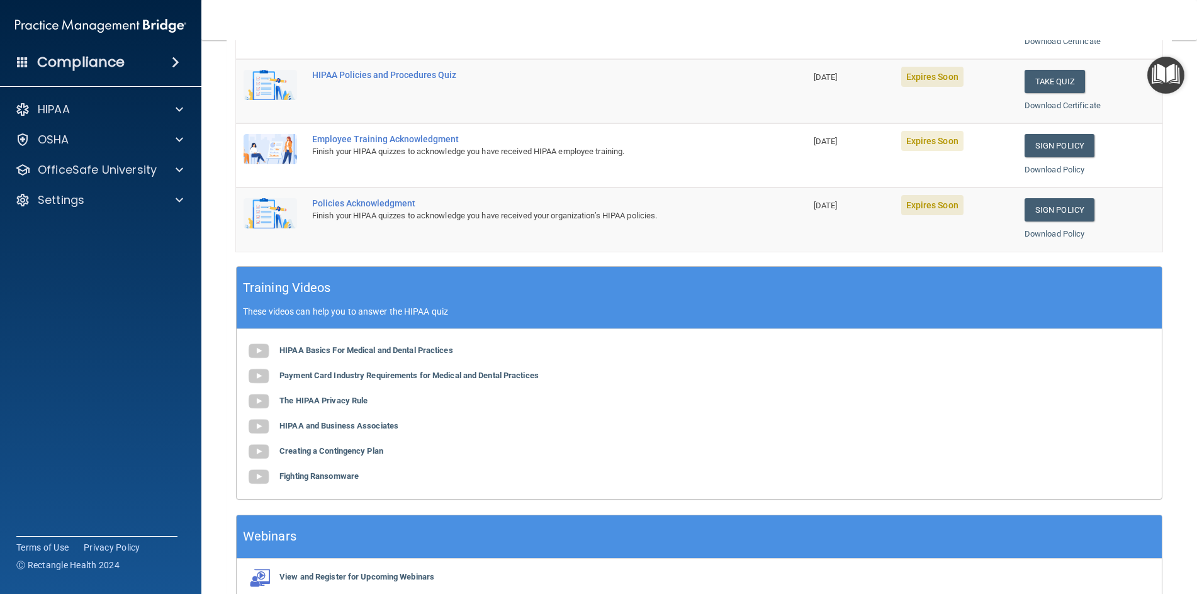
scroll to position [39, 0]
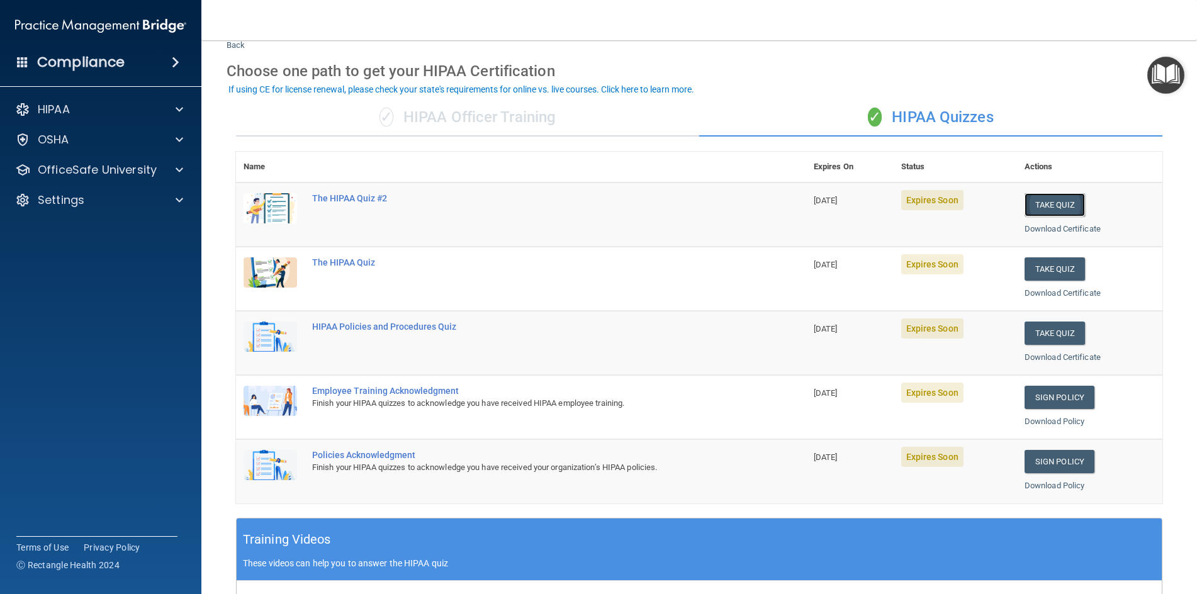
click at [1044, 199] on button "Take Quiz" at bounding box center [1055, 204] width 60 height 23
click at [1044, 229] on link "Download Certificate" at bounding box center [1063, 228] width 76 height 9
click at [1038, 200] on button "Take Quiz" at bounding box center [1055, 204] width 60 height 23
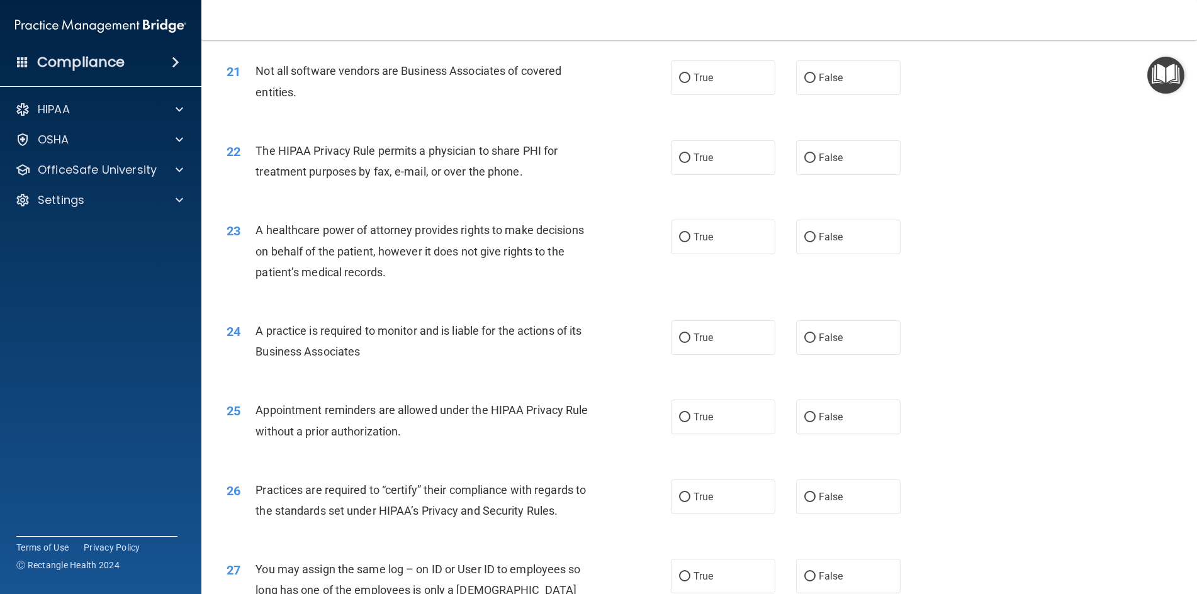
scroll to position [2399, 0]
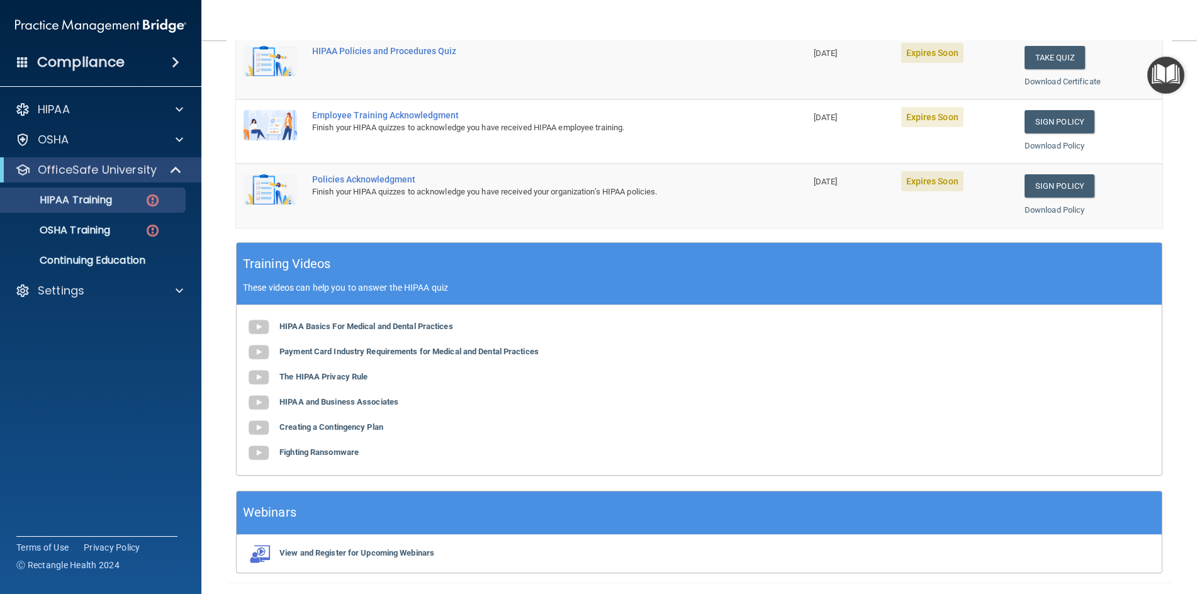
scroll to position [354, 0]
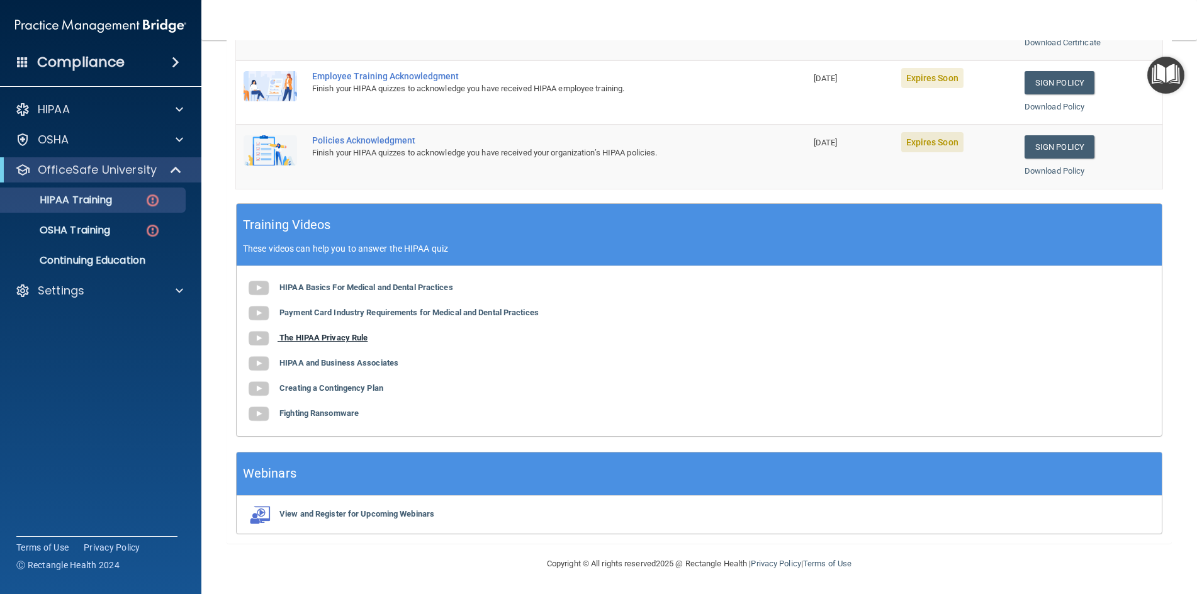
click at [322, 335] on b "The HIPAA Privacy Rule" at bounding box center [323, 337] width 88 height 9
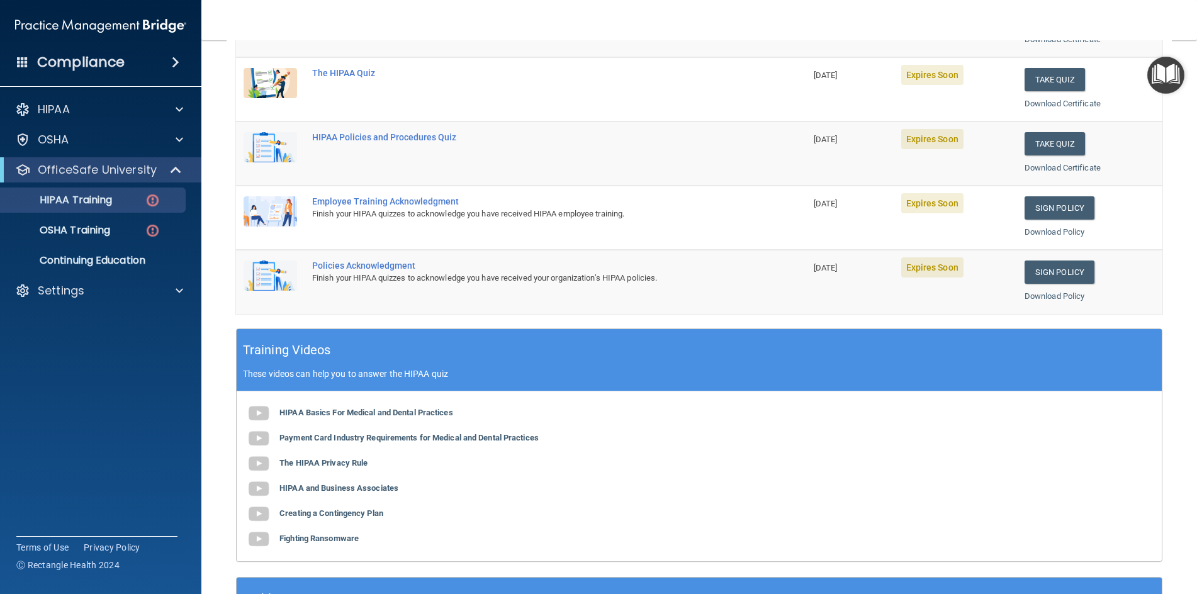
scroll to position [228, 0]
